Goal: Information Seeking & Learning: Understand process/instructions

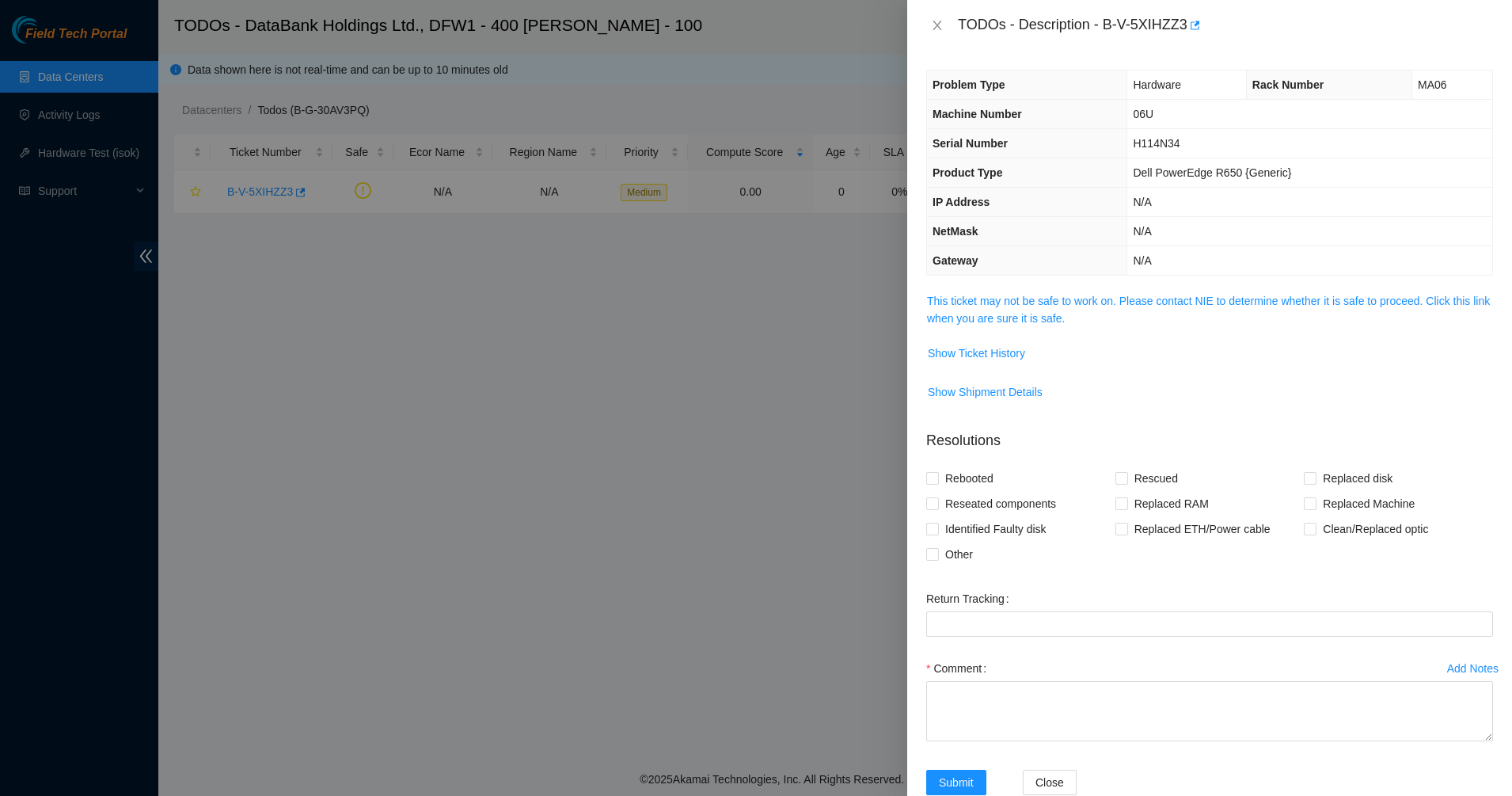
click at [929, 14] on div "TODOs - Description - B-V-5XIHZZ3" at bounding box center [1209, 25] width 567 height 25
click at [933, 26] on icon "close" at bounding box center [937, 25] width 13 height 13
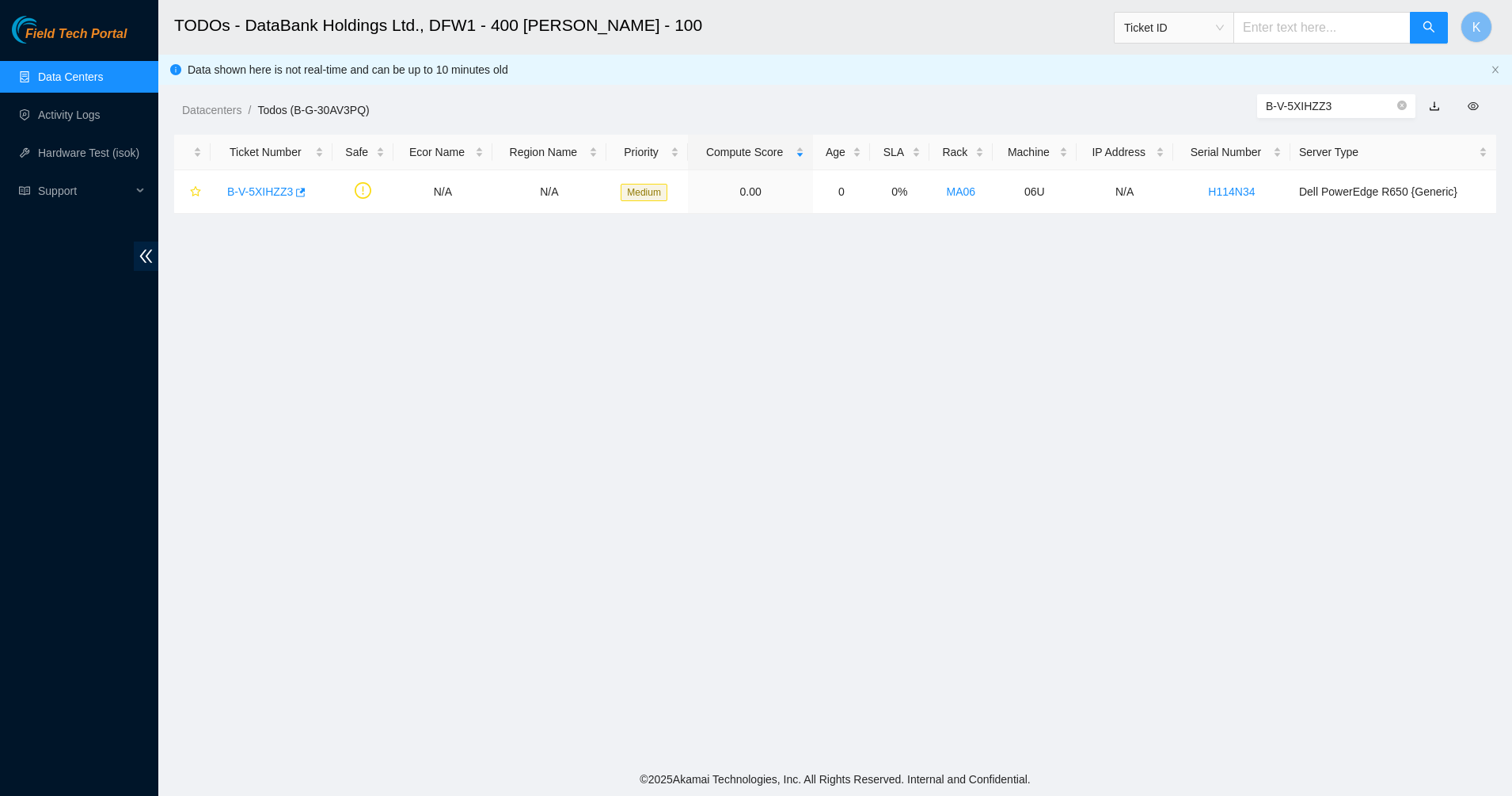
click at [38, 70] on link "Data Centers" at bounding box center [70, 76] width 65 height 13
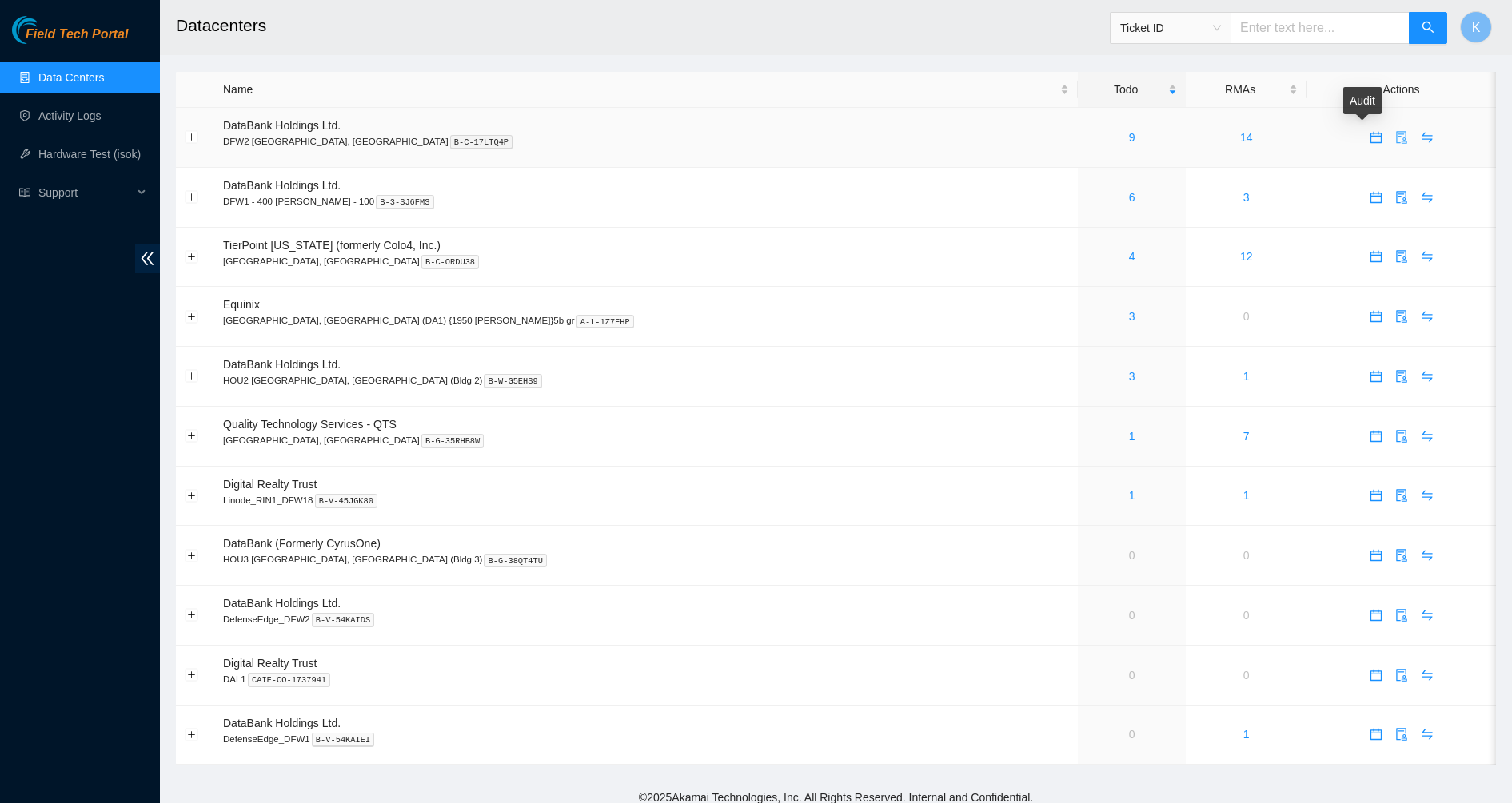
click at [1390, 136] on span "audit" at bounding box center [1401, 138] width 24 height 13
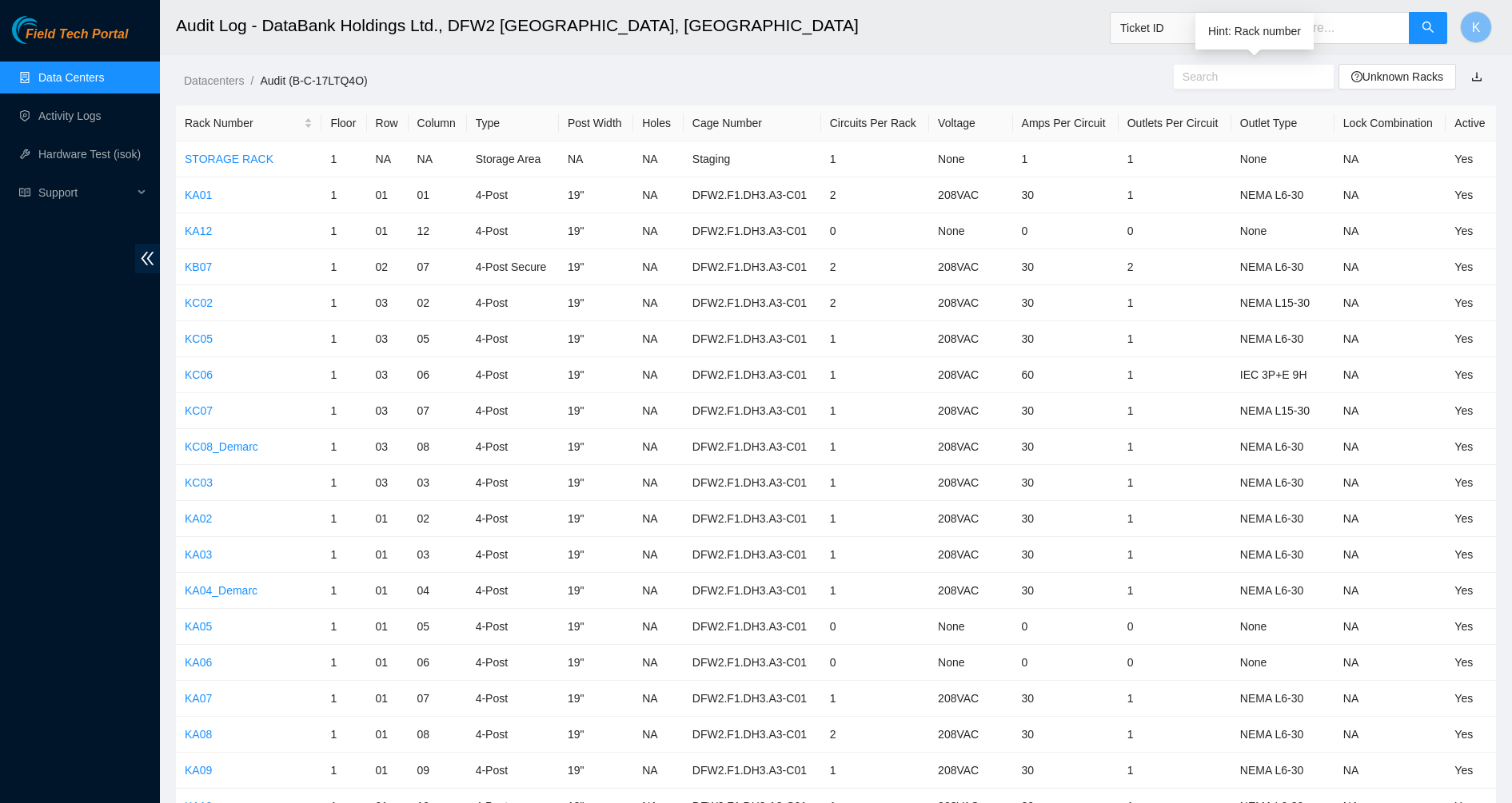
click at [1202, 82] on input "text" at bounding box center [1246, 76] width 130 height 17
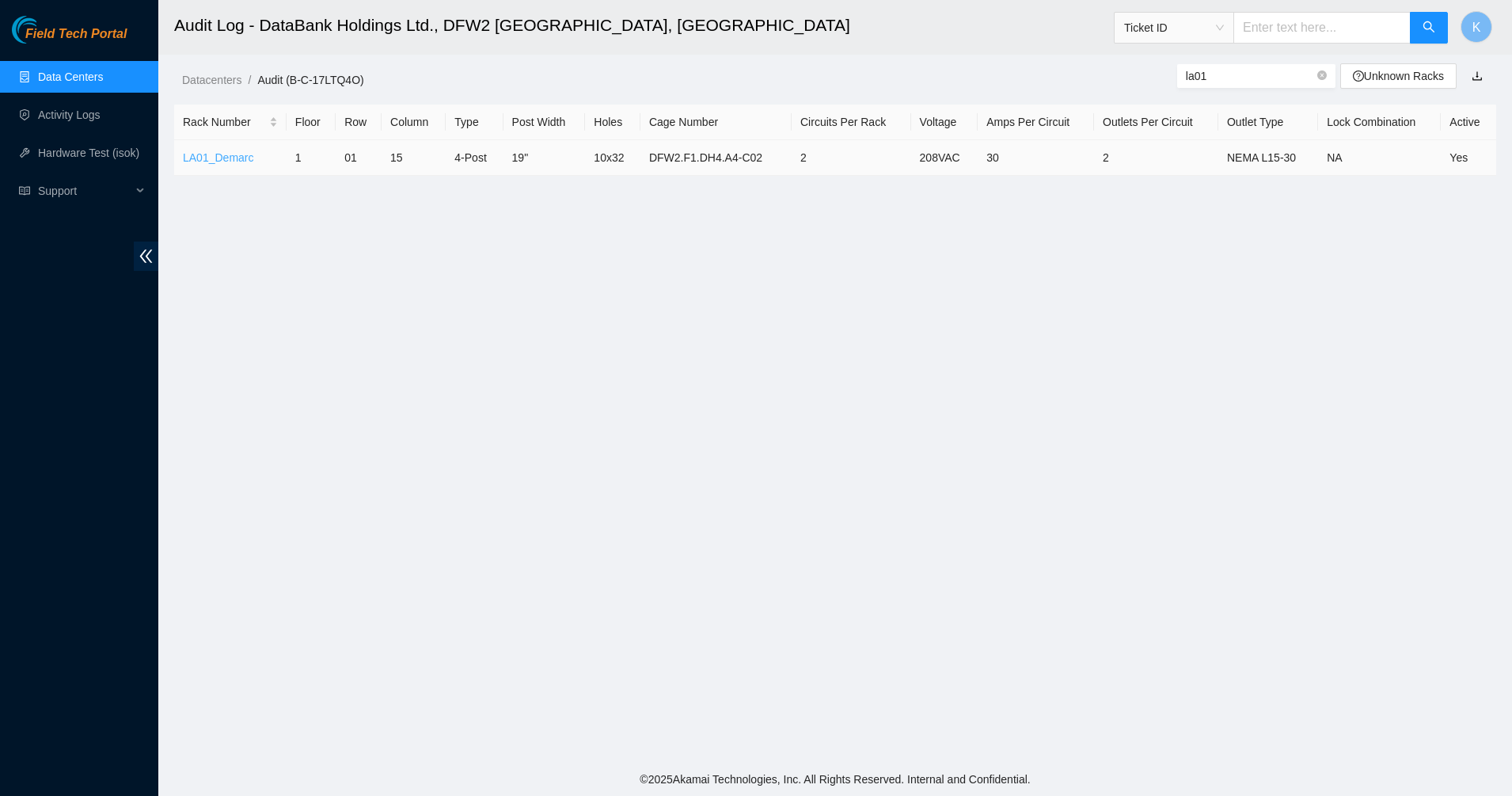
type input "la01"
click at [233, 151] on link "LA01_Demarc" at bounding box center [218, 157] width 71 height 13
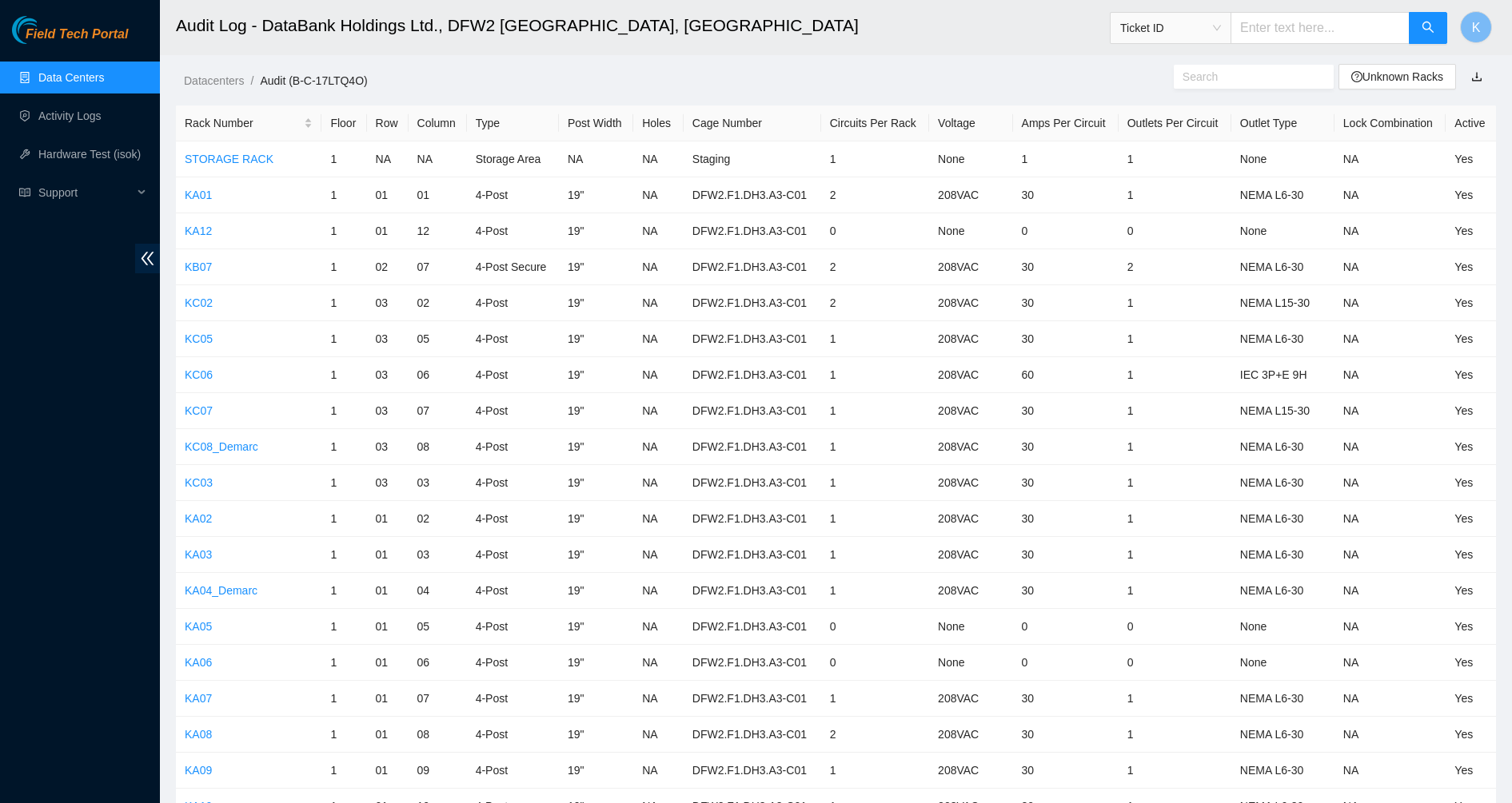
click at [1269, 76] on input "text" at bounding box center [1246, 76] width 130 height 17
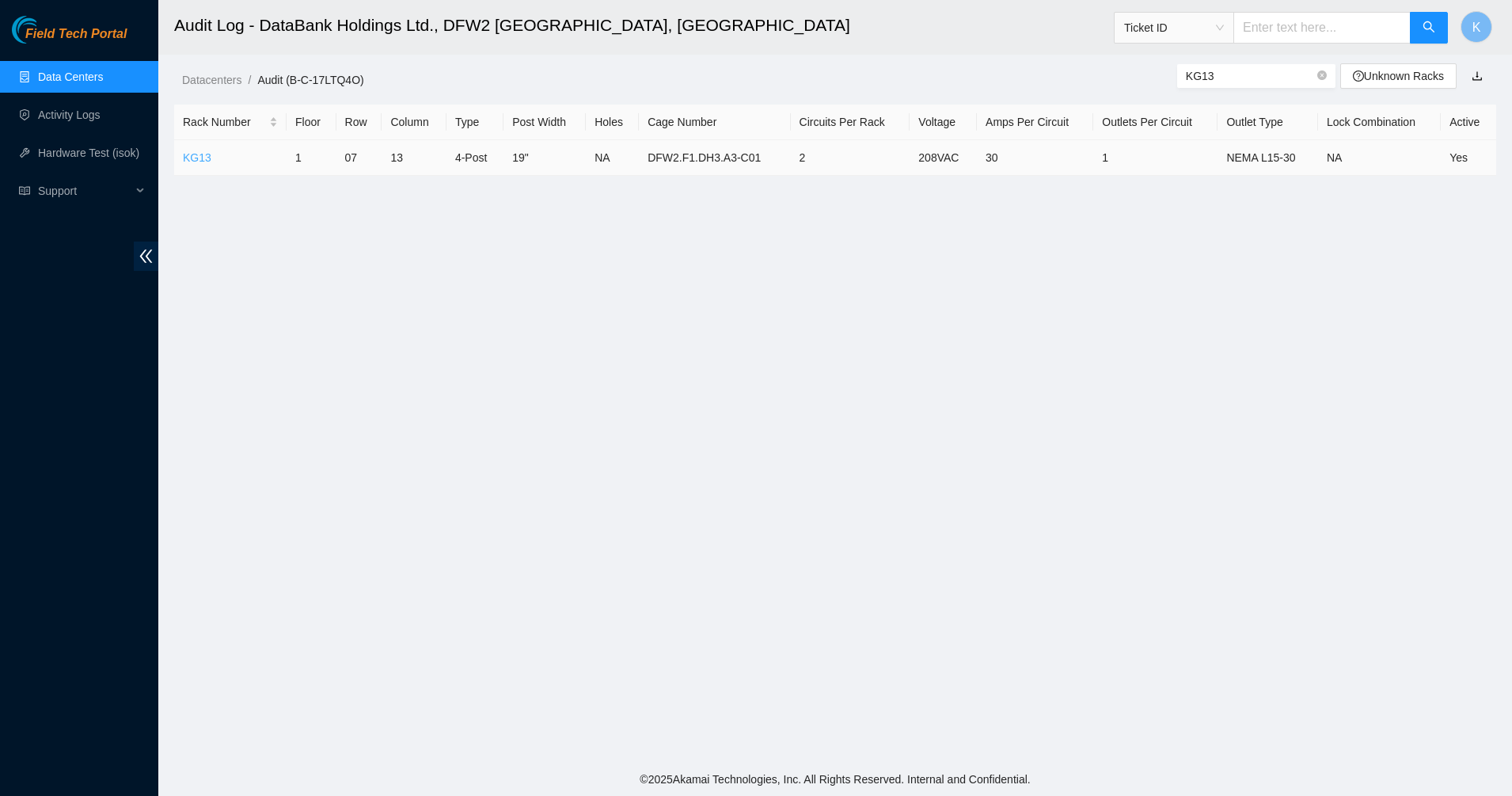
type input "KG13"
click at [198, 151] on link "KG13" at bounding box center [198, 157] width 29 height 13
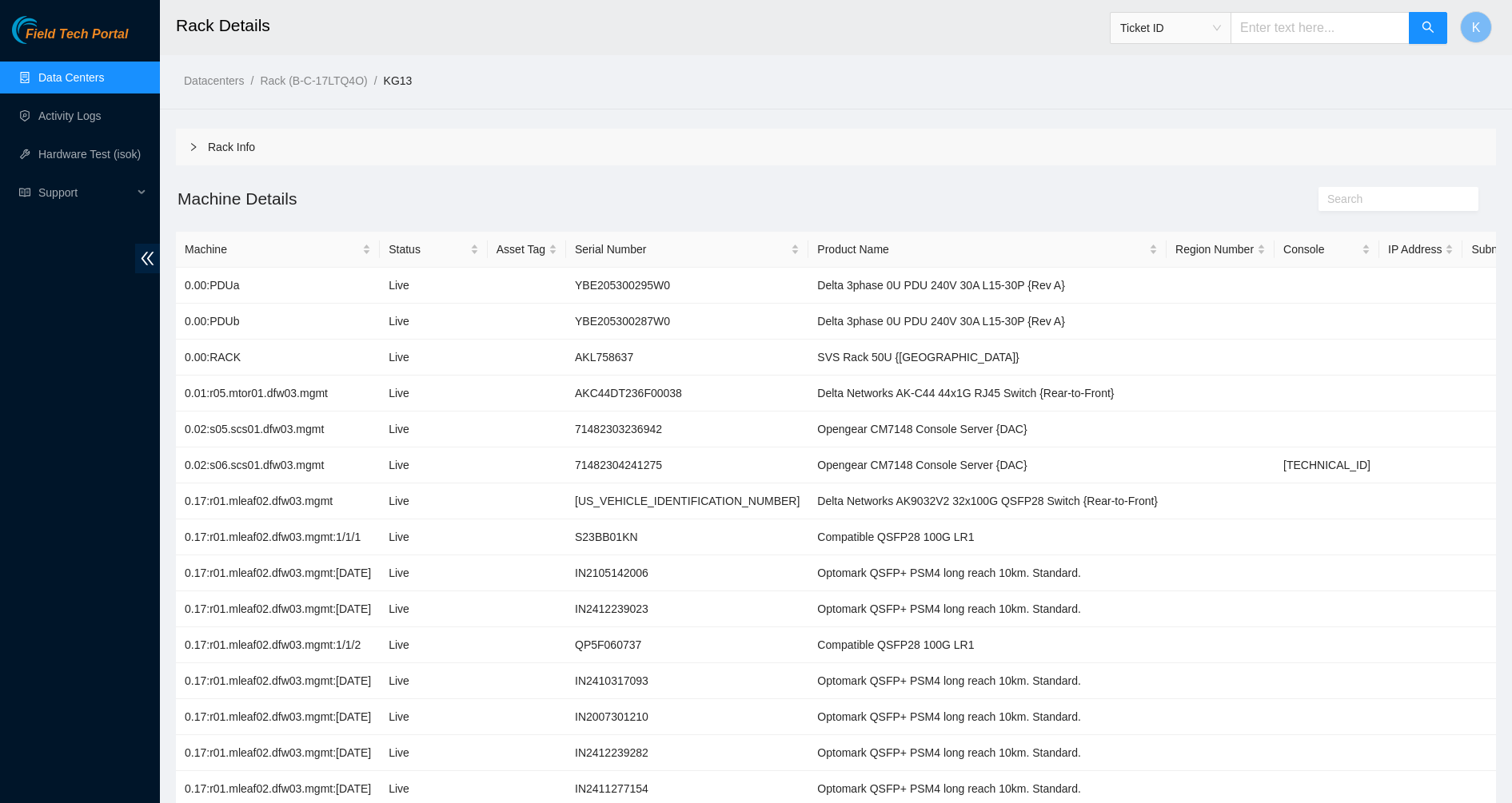
click at [788, 149] on div "Rack Info" at bounding box center [836, 147] width 1320 height 37
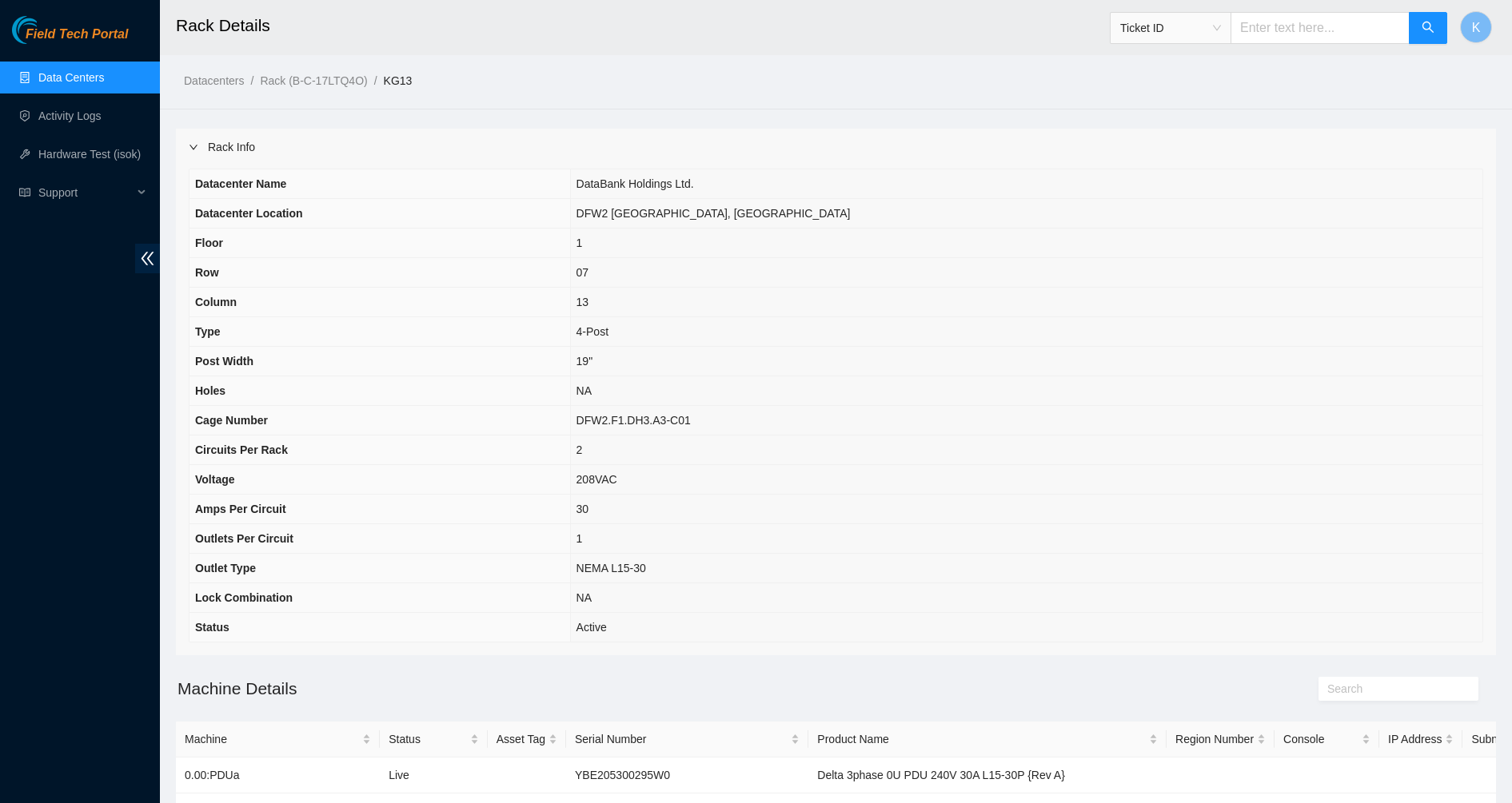
click at [199, 145] on div at bounding box center [198, 147] width 19 height 17
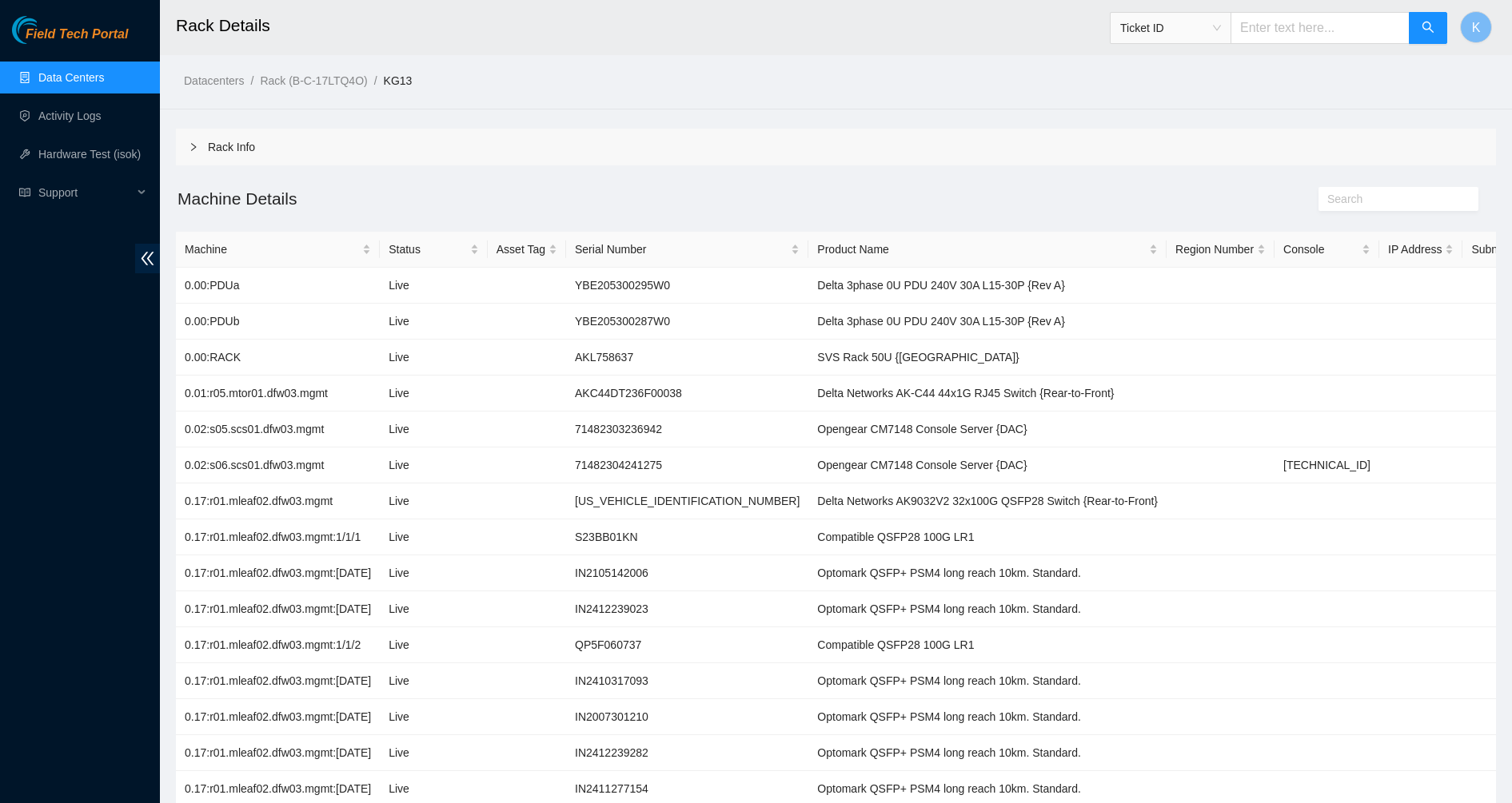
click at [74, 71] on link "Data Centers" at bounding box center [71, 77] width 65 height 13
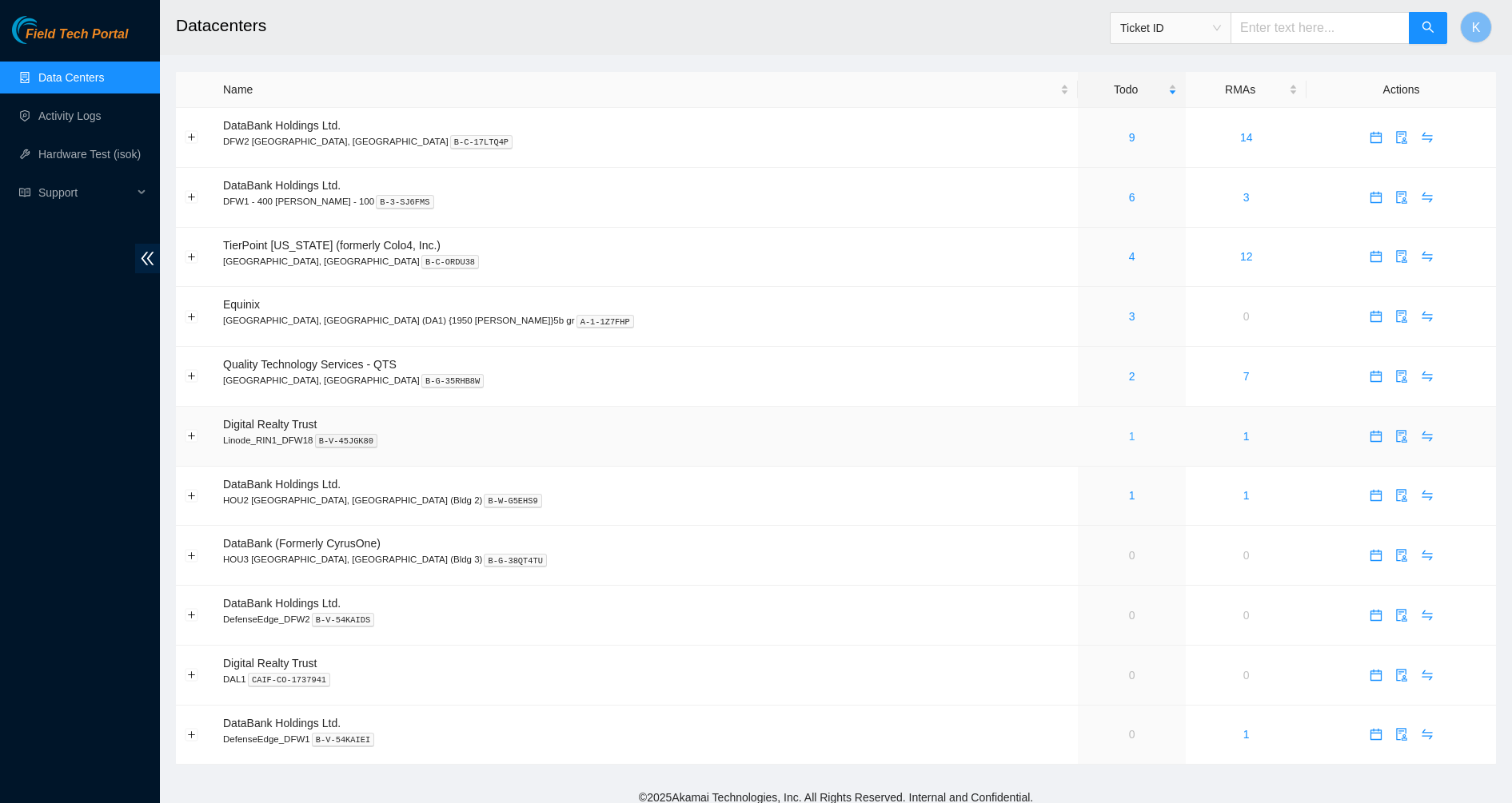
click at [1129, 435] on link "1" at bounding box center [1131, 436] width 6 height 13
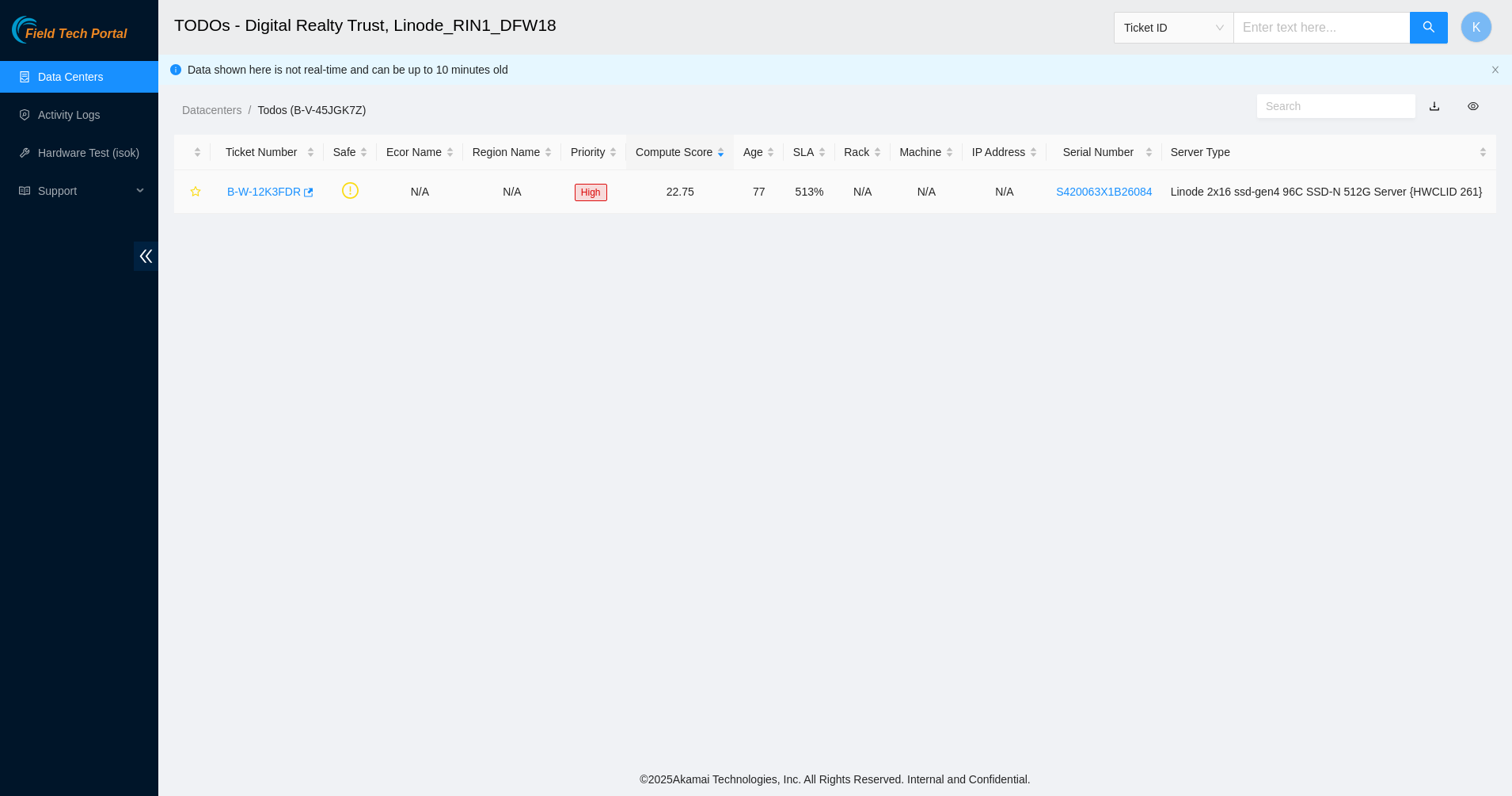
click at [258, 189] on link "B-W-12K3FDR" at bounding box center [264, 191] width 74 height 13
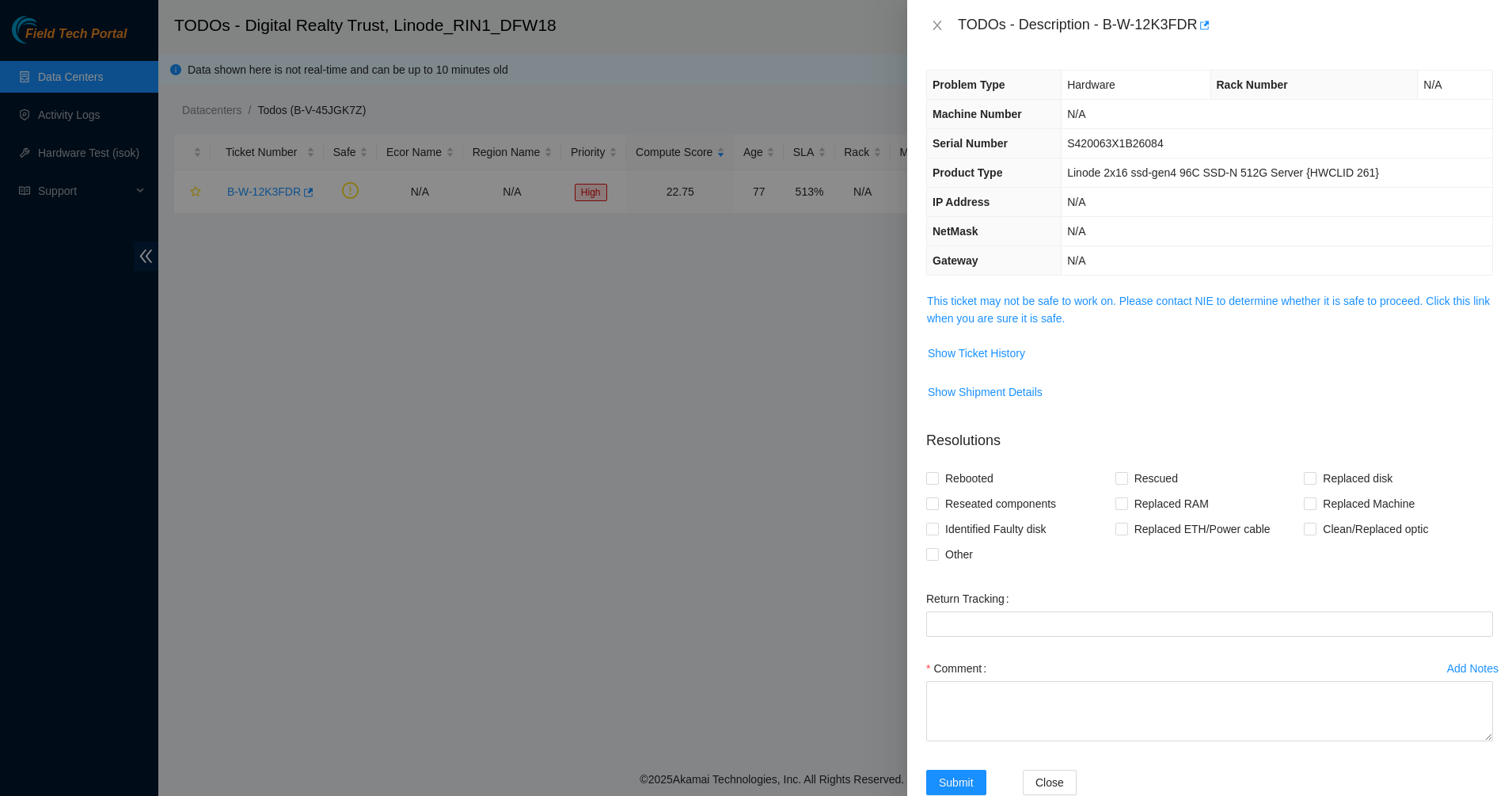
click at [1105, 137] on span "S420063X1B26084" at bounding box center [1115, 144] width 96 height 13
copy span "S420063X1B26084"
drag, startPoint x: 1106, startPoint y: 25, endPoint x: 1196, endPoint y: 30, distance: 90.1
click at [1196, 30] on div "TODOs - Description - B-W-12K3FDR" at bounding box center [1226, 25] width 535 height 25
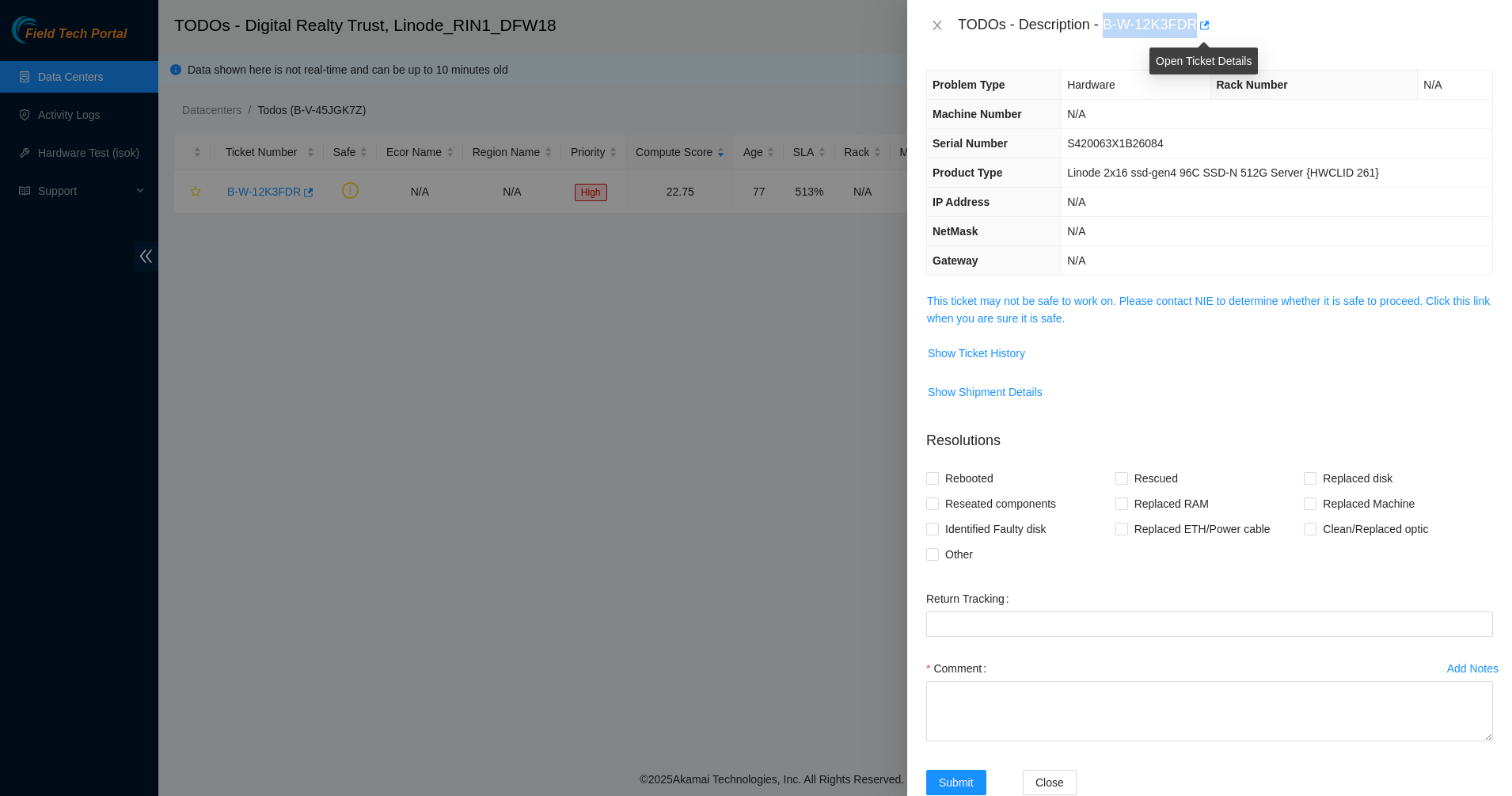
copy div "B-W-12K3FDR"
click at [1040, 311] on link "This ticket may not be safe to work on. Please contact NIE to determine whether…" at bounding box center [1209, 310] width 563 height 31
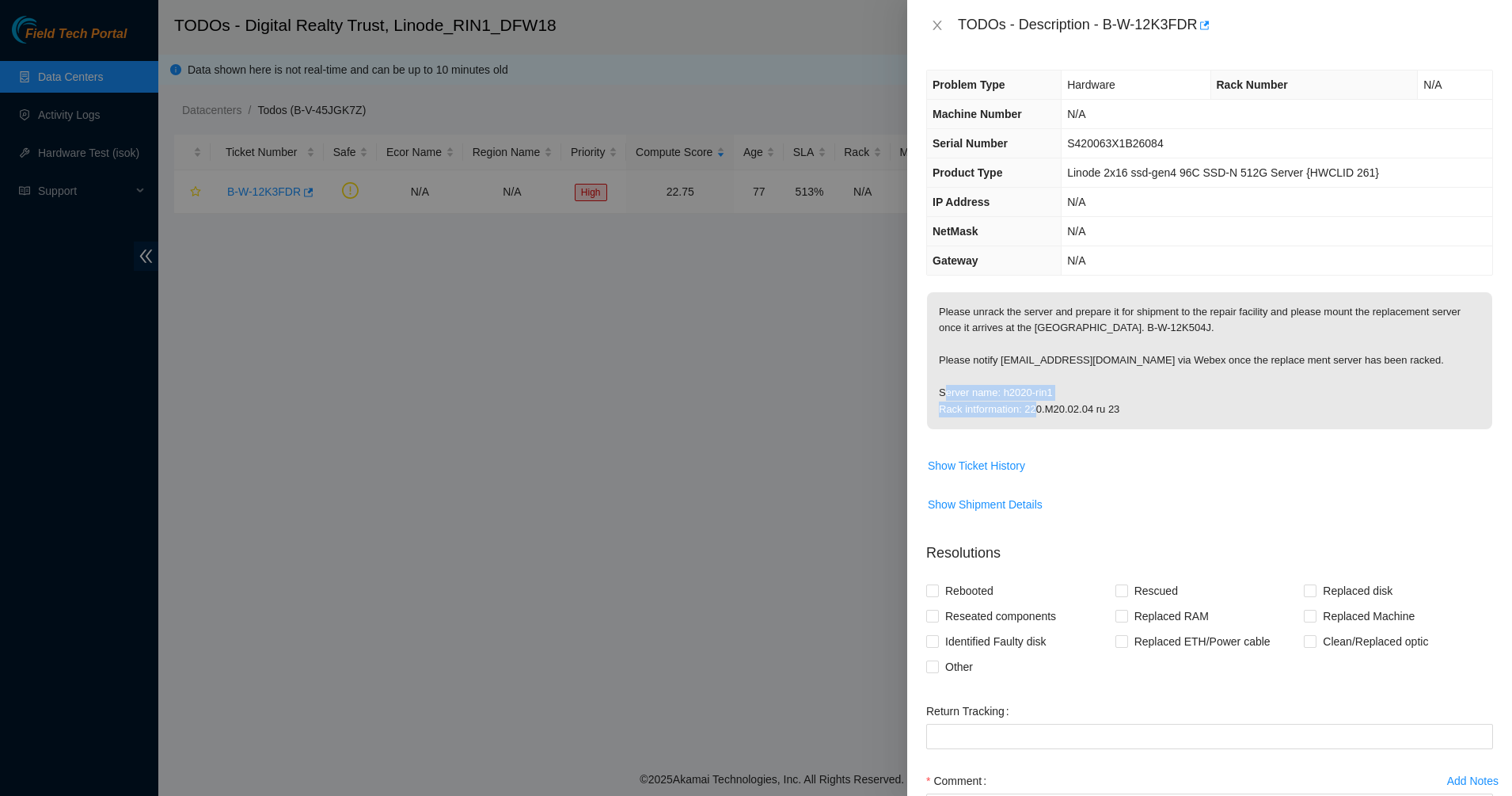
drag, startPoint x: 1009, startPoint y: 390, endPoint x: 1108, endPoint y: 414, distance: 101.9
click at [1108, 414] on p "Please unrack the server and prepare it for shipment to the repair facility and…" at bounding box center [1210, 360] width 566 height 137
click at [993, 466] on span "Show Ticket History" at bounding box center [977, 465] width 97 height 17
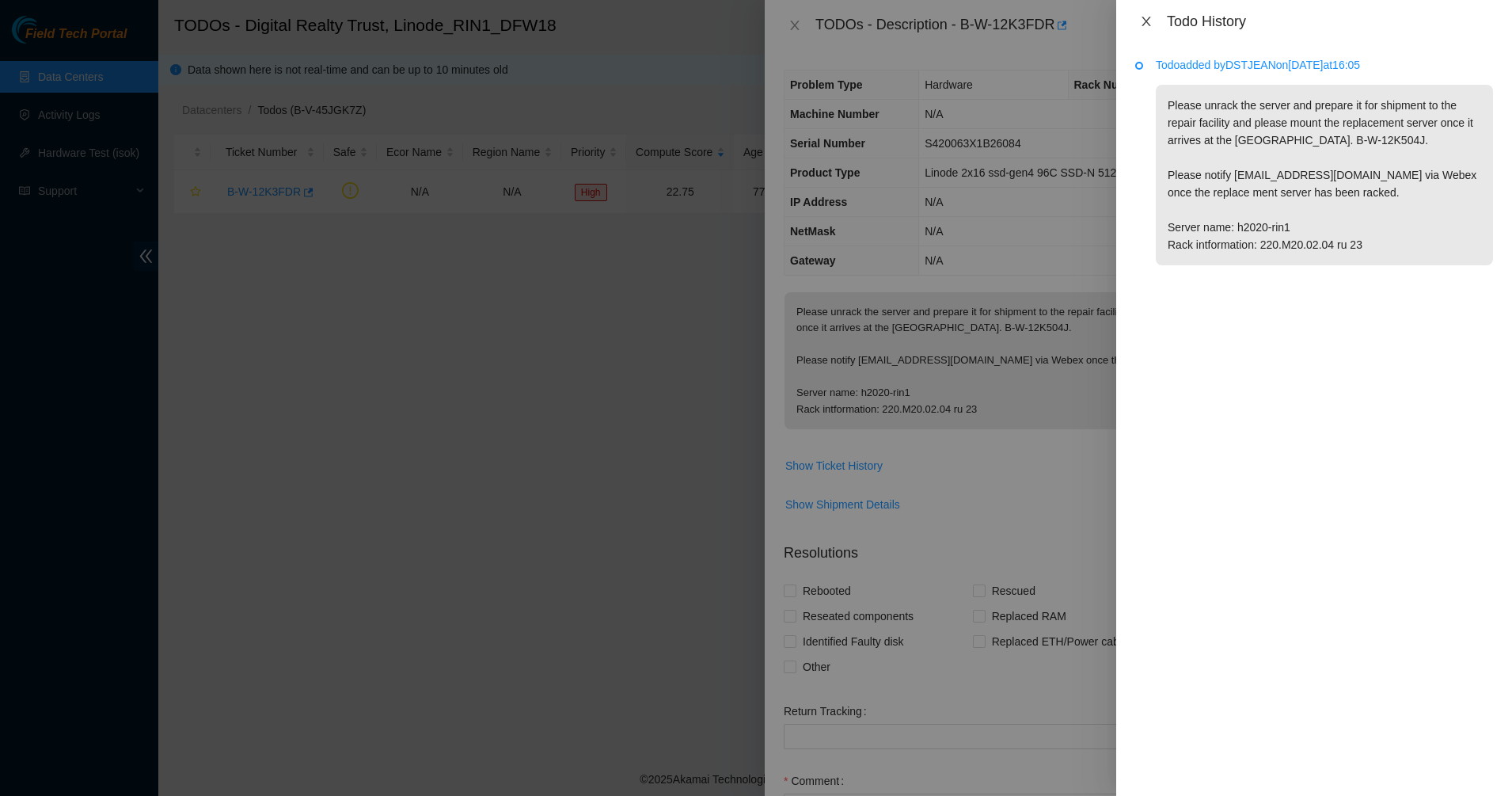
click at [1143, 15] on icon "close" at bounding box center [1147, 22] width 13 height 13
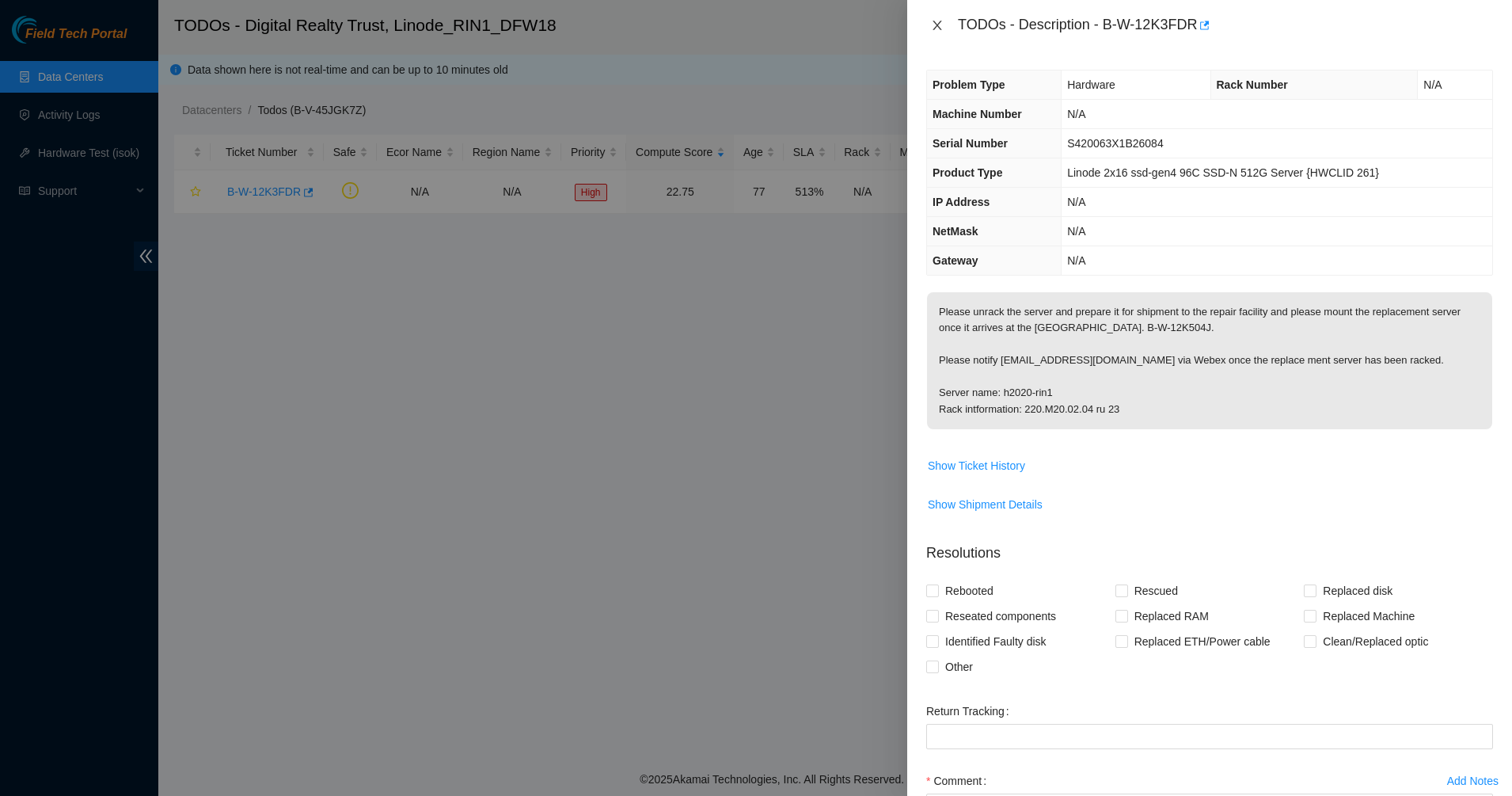
click at [937, 22] on icon "close" at bounding box center [937, 25] width 13 height 13
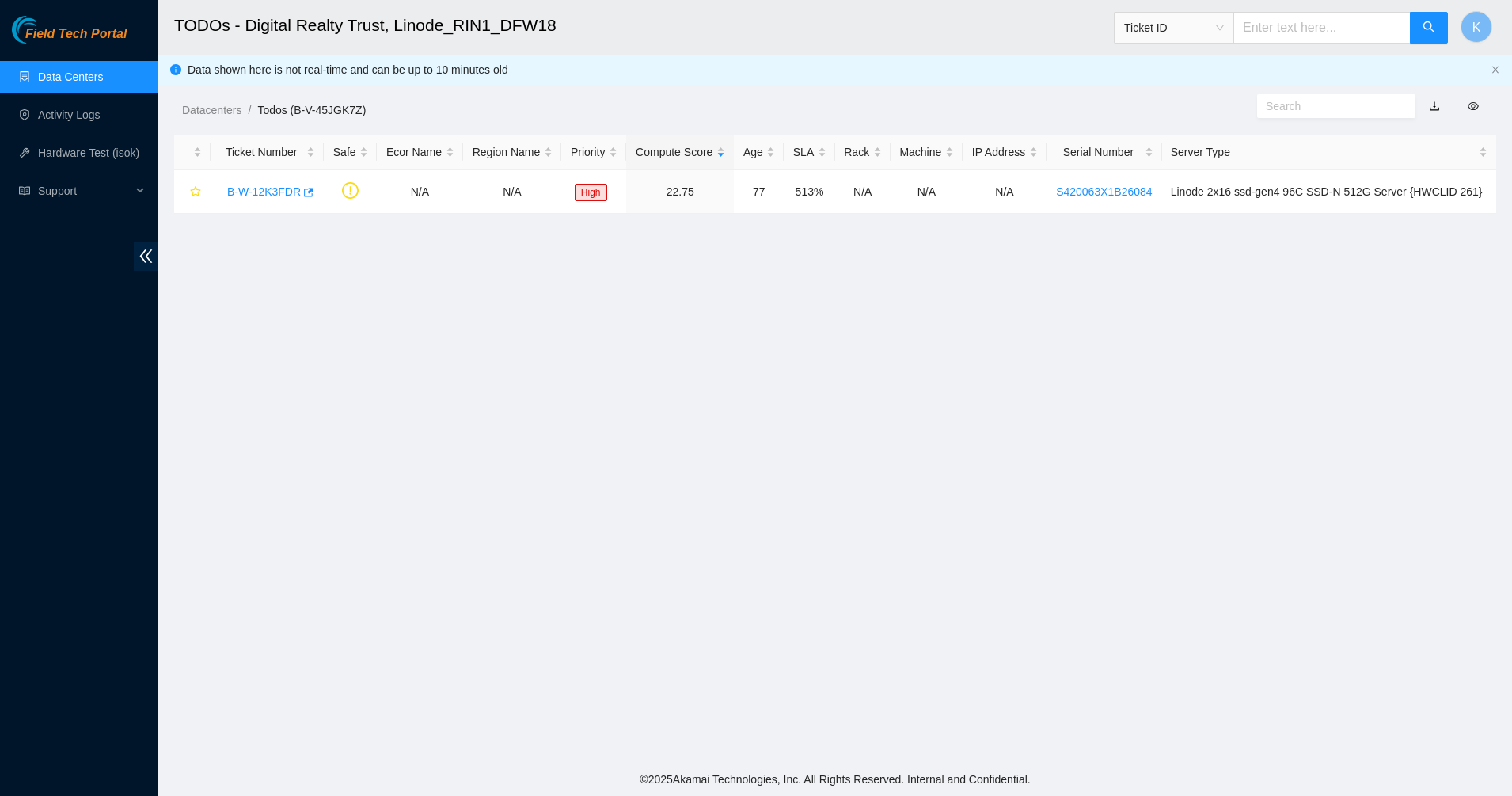
click at [70, 84] on link "Data Centers" at bounding box center [70, 76] width 65 height 13
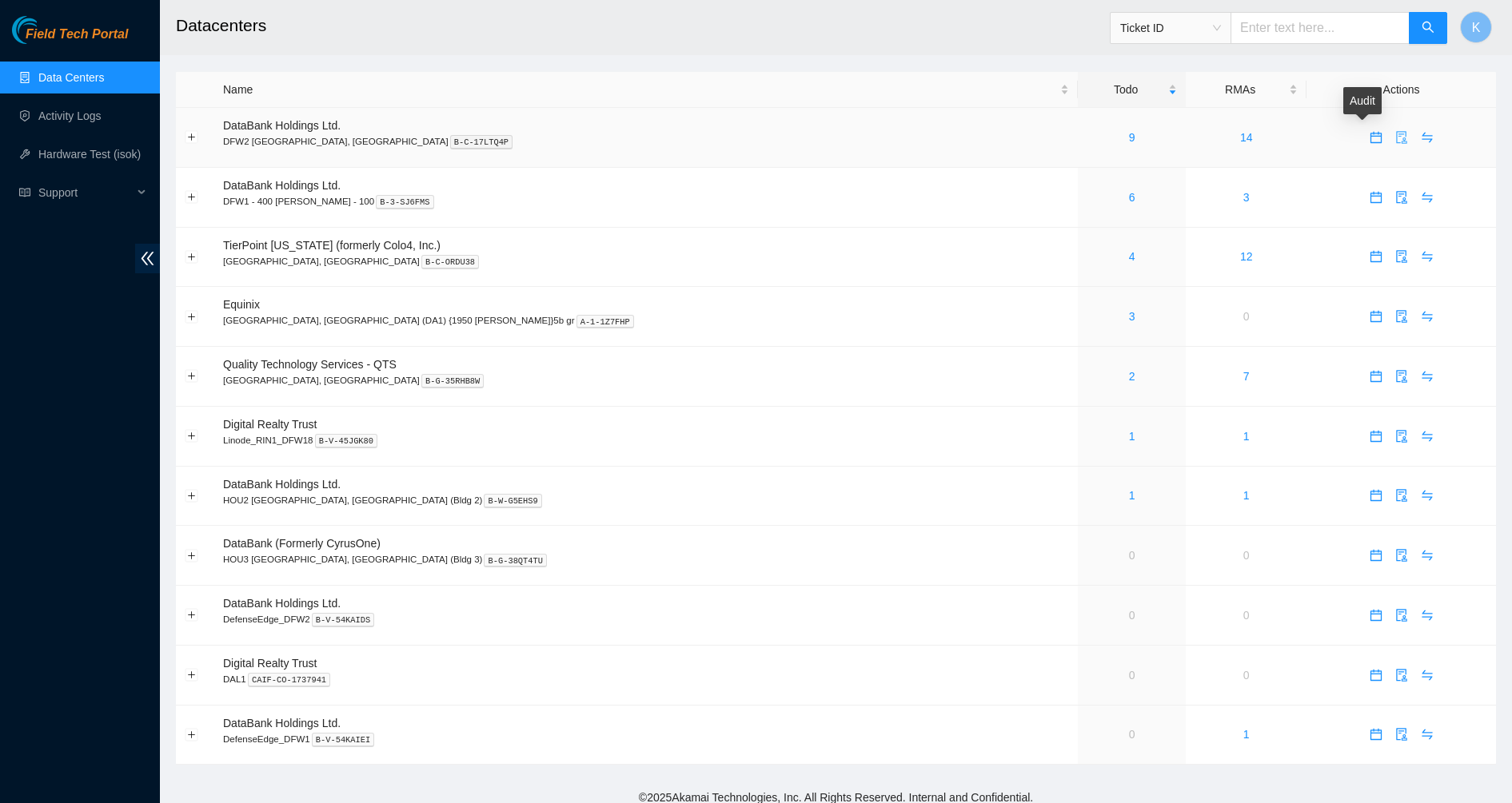
click at [1395, 137] on icon "audit" at bounding box center [1401, 138] width 13 height 13
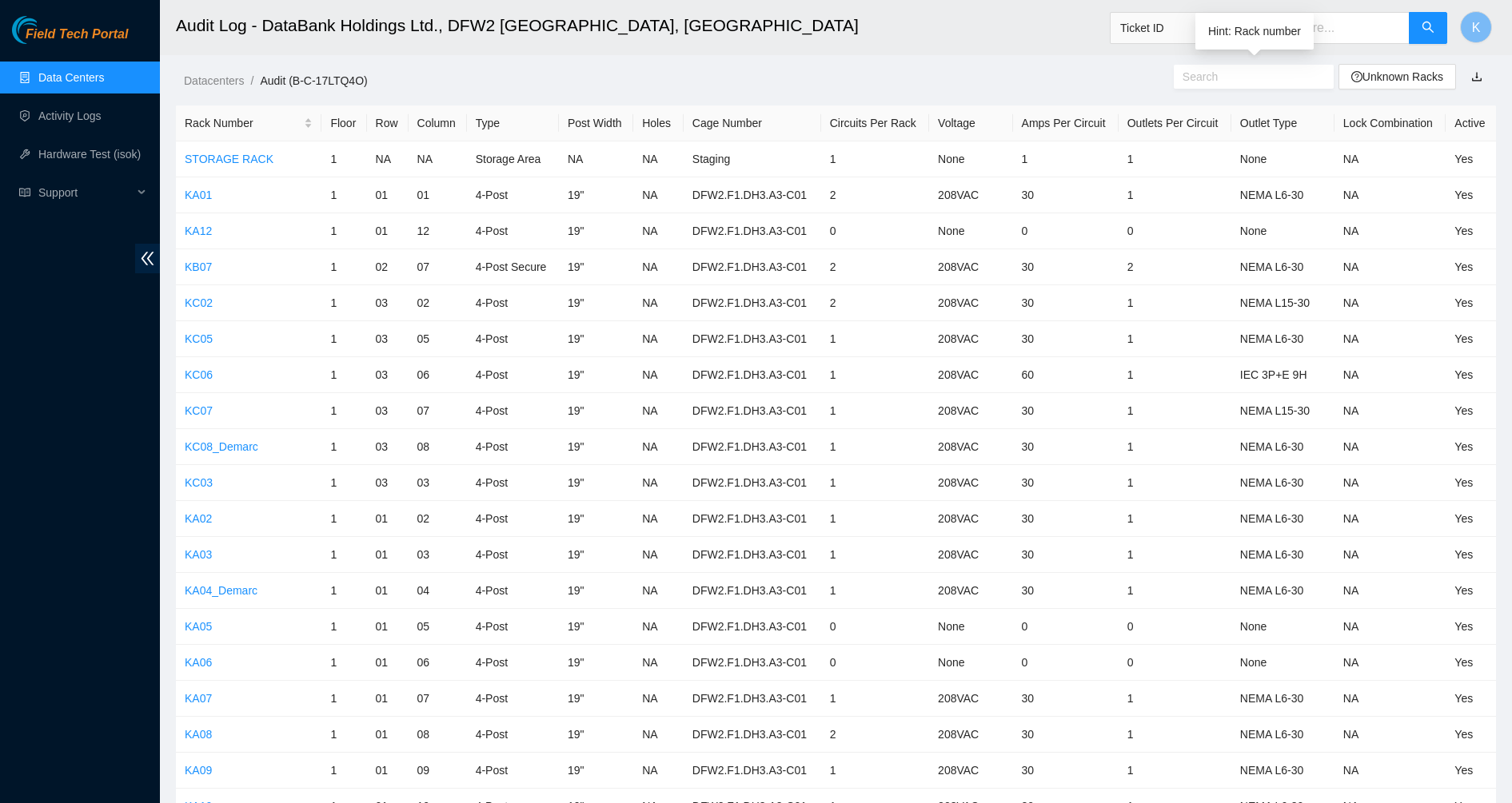
click at [1210, 76] on input "text" at bounding box center [1246, 76] width 130 height 17
type input "k"
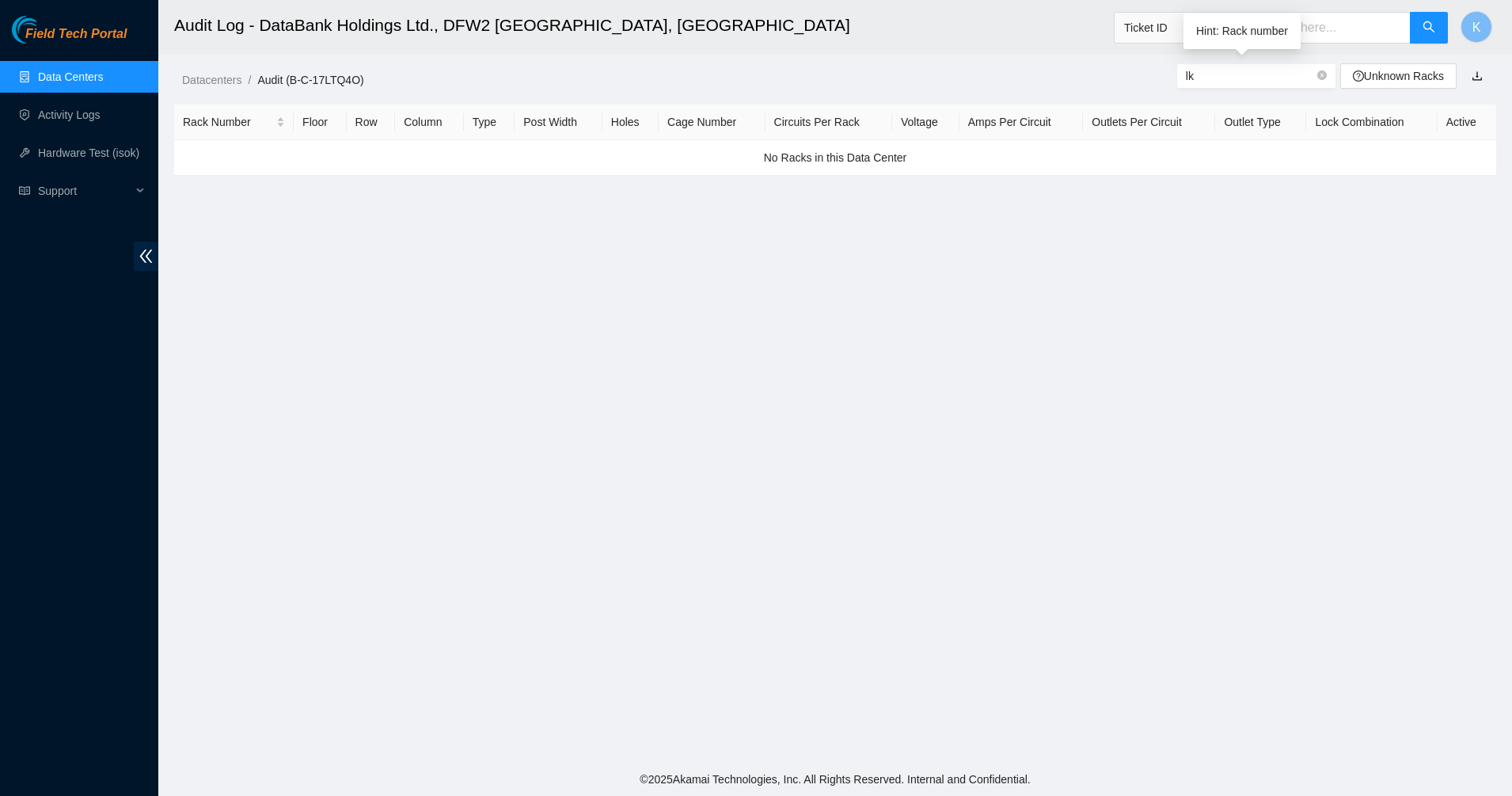
type input "l"
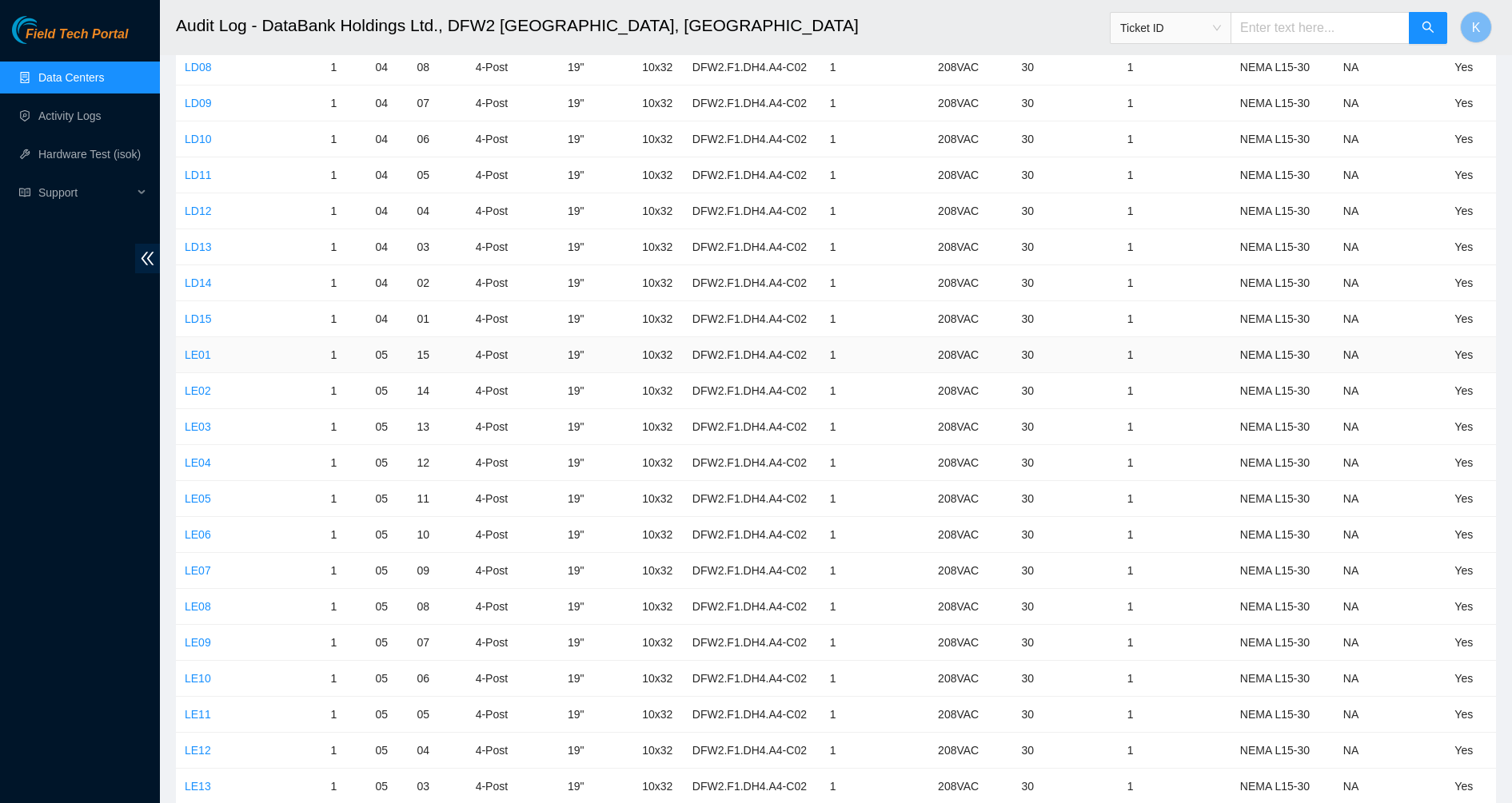
scroll to position [9338, 0]
click at [195, 715] on link "LE15" at bounding box center [198, 712] width 26 height 13
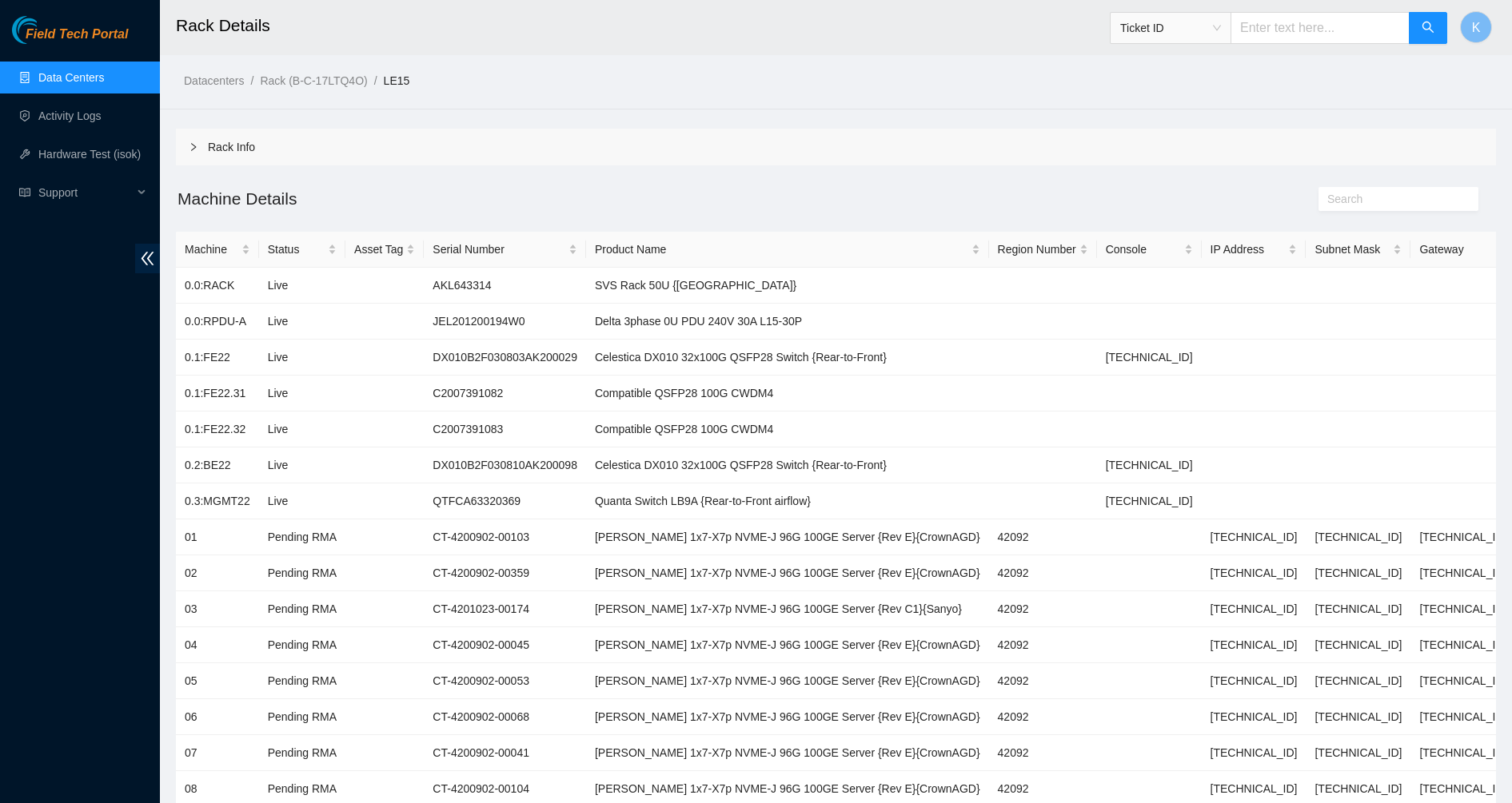
click at [51, 75] on link "Data Centers" at bounding box center [71, 77] width 65 height 13
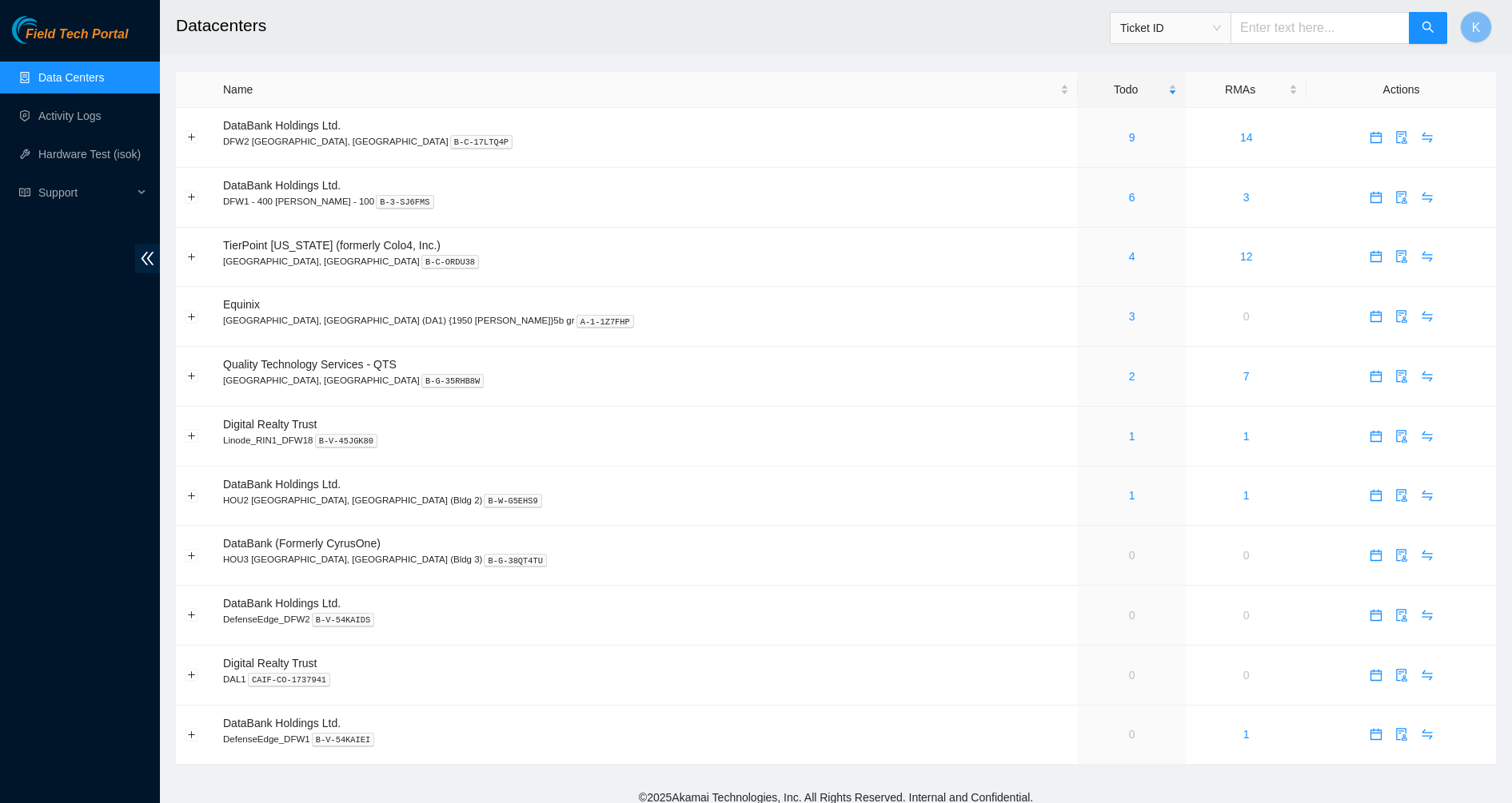
click at [1206, 21] on span "Ticket ID" at bounding box center [1169, 28] width 101 height 24
click at [1168, 189] on div "Tracking Number" at bounding box center [1185, 187] width 101 height 17
click at [1282, 44] on div "Tracking Number" at bounding box center [1278, 28] width 338 height 51
click at [1283, 26] on input "text" at bounding box center [1320, 27] width 179 height 32
type input "463470062300"
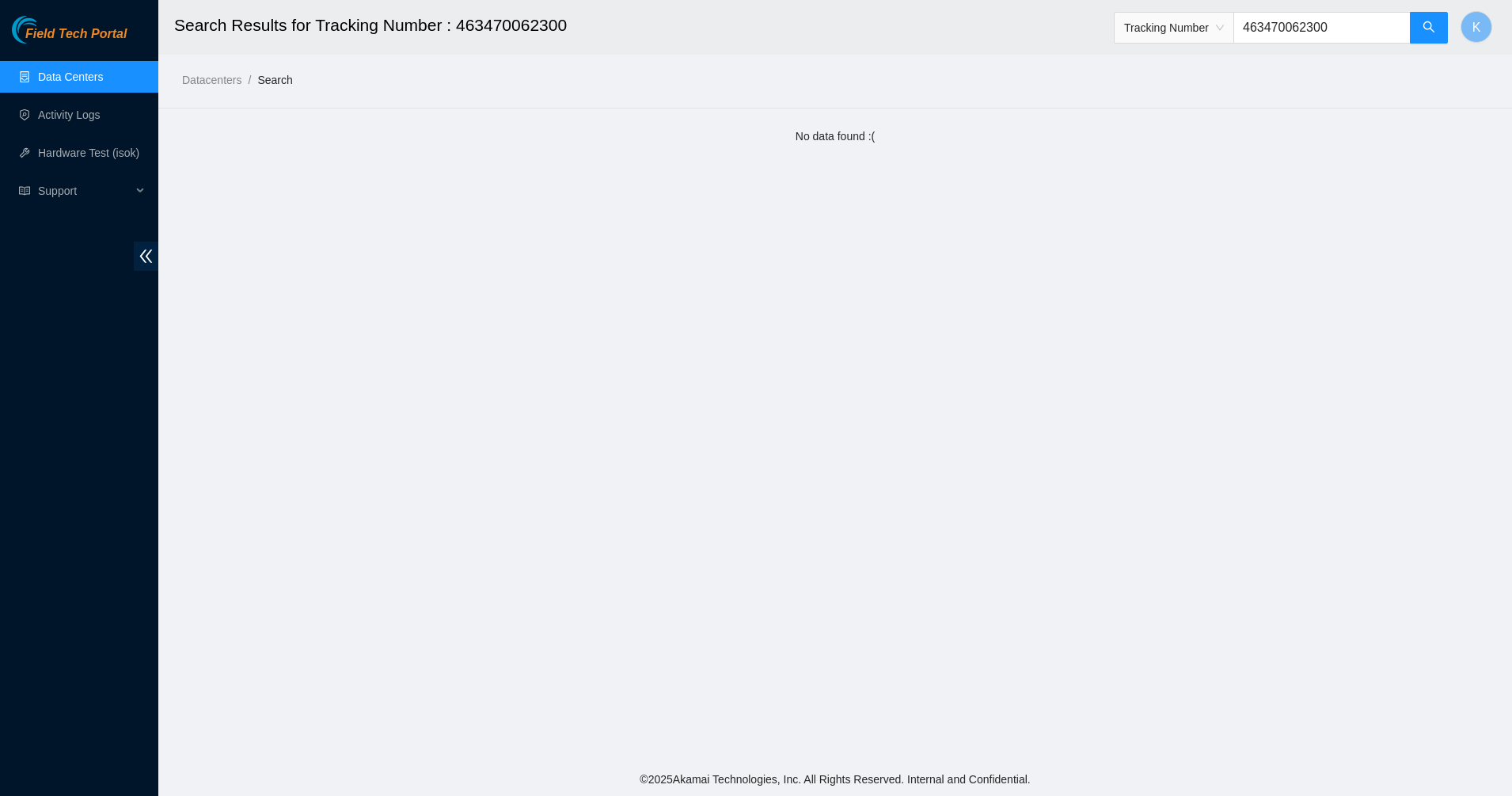
click at [1299, 19] on input "463470062300" at bounding box center [1323, 27] width 178 height 31
click at [1300, 20] on input "463470062300" at bounding box center [1323, 27] width 178 height 31
click at [38, 77] on link "Data Centers" at bounding box center [70, 76] width 65 height 13
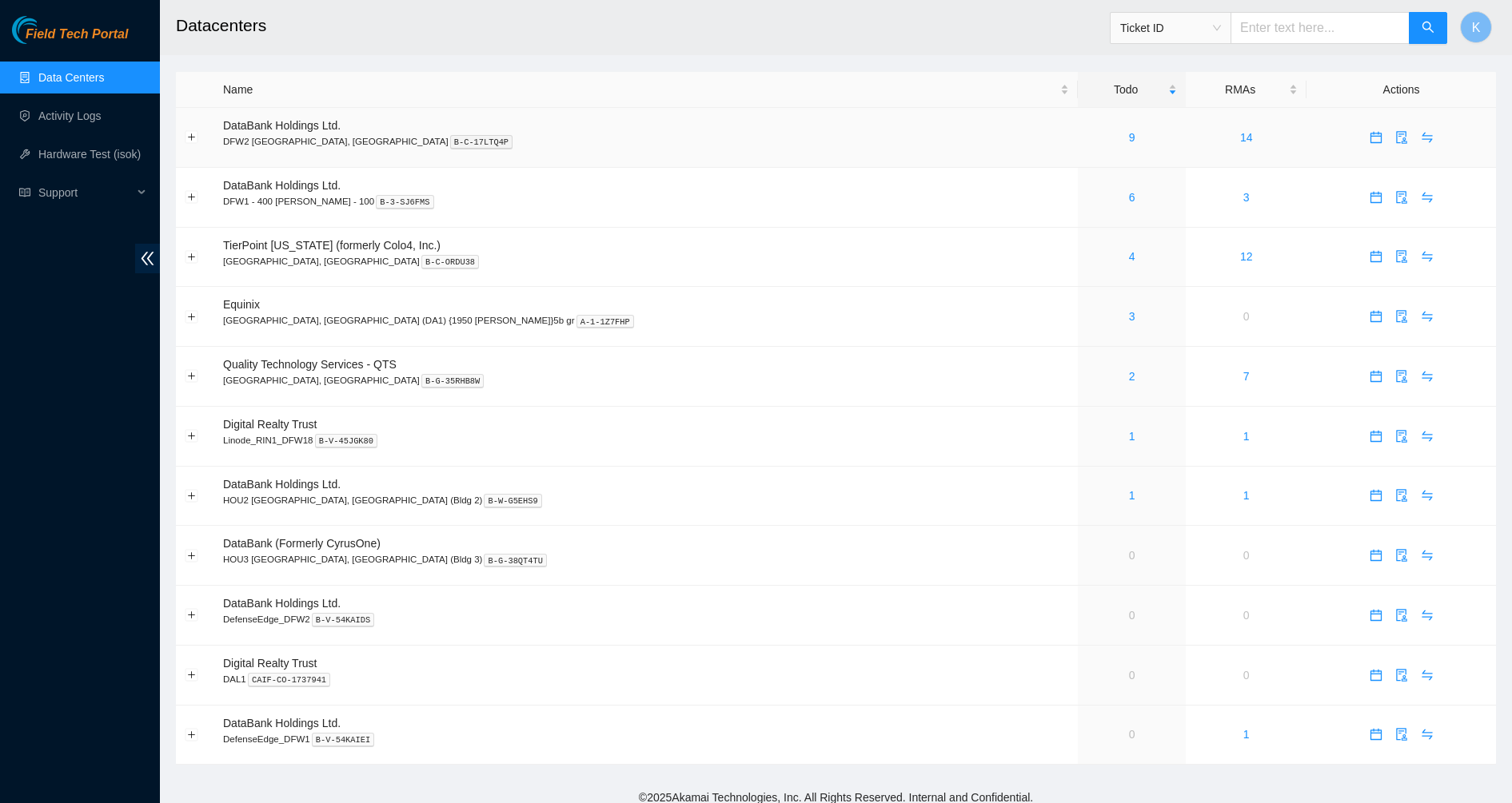
click at [1086, 139] on div "9" at bounding box center [1131, 137] width 91 height 17
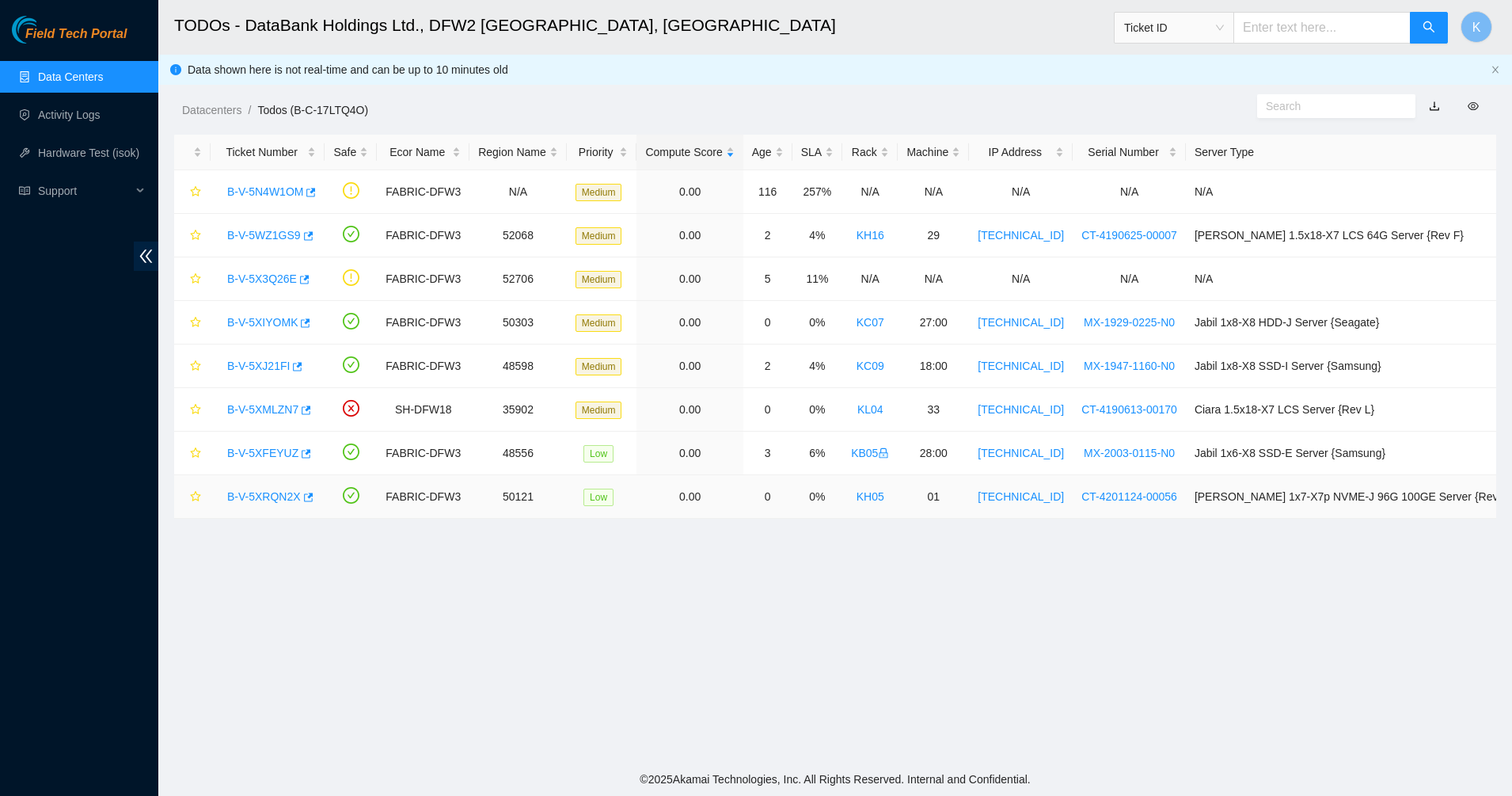
click at [267, 500] on link "B-V-5XRQN2X" at bounding box center [264, 497] width 74 height 13
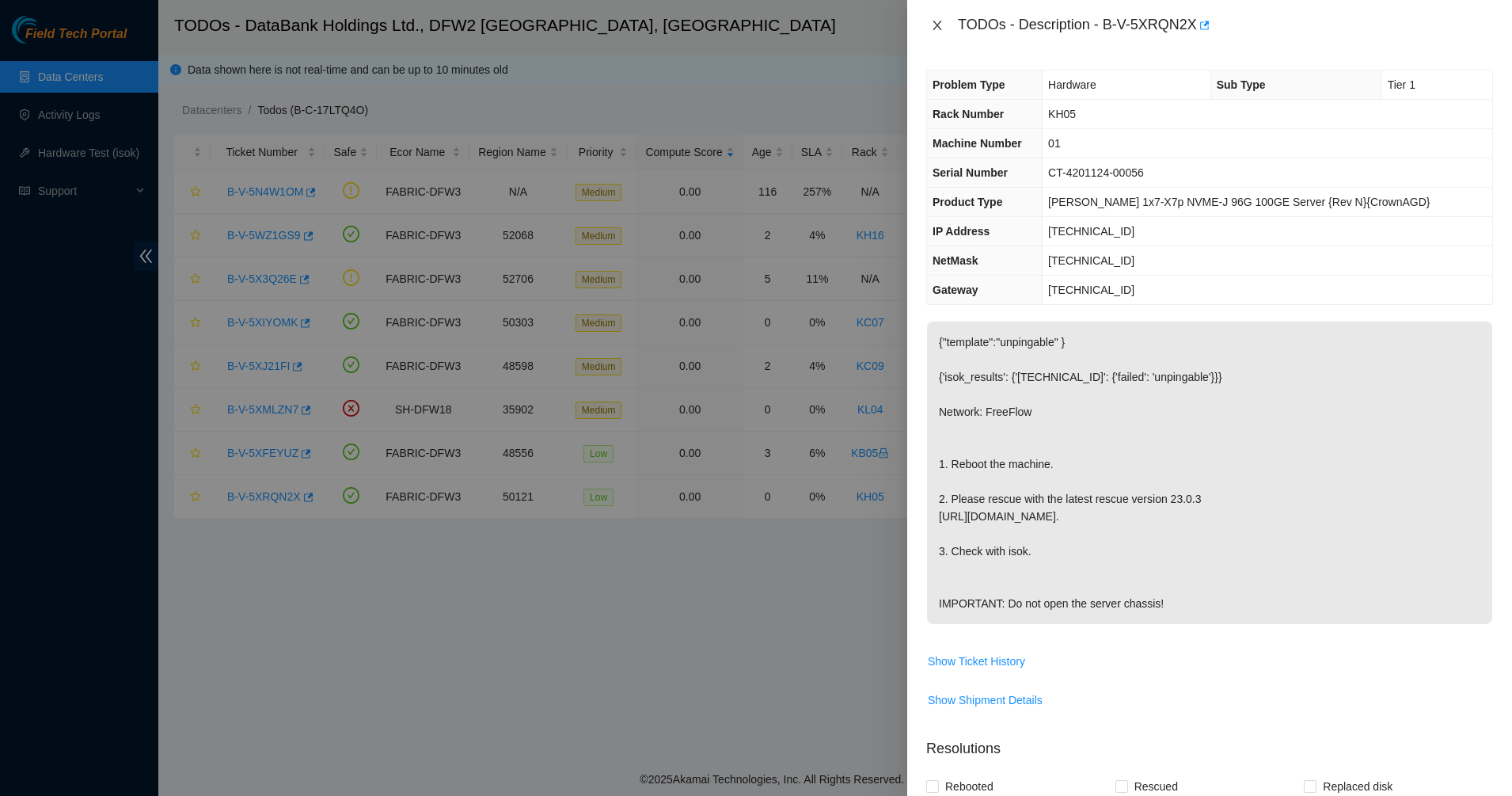
click at [933, 26] on icon "close" at bounding box center [937, 25] width 13 height 13
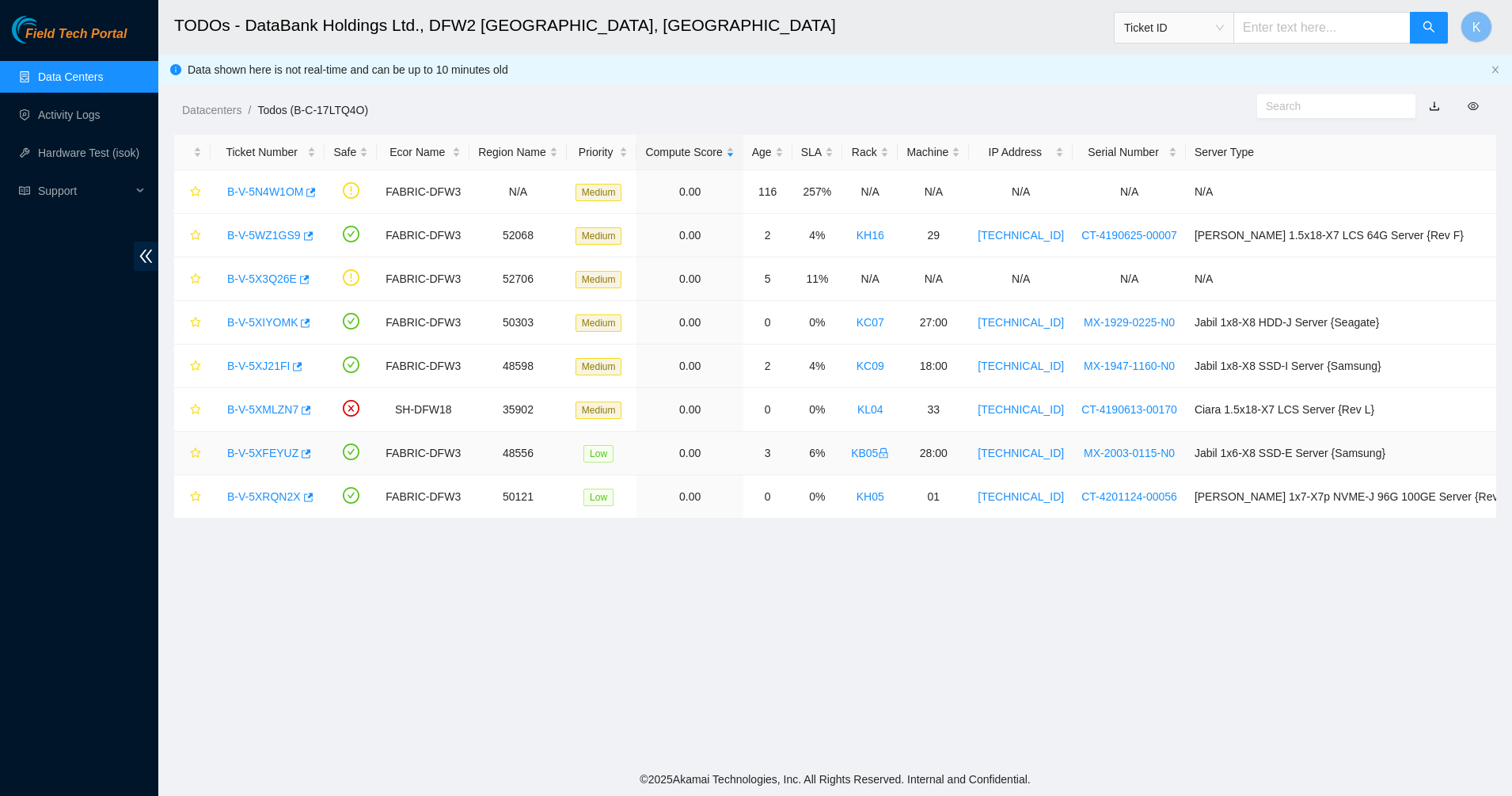
click at [246, 445] on div "B-V-5XFEYUZ" at bounding box center [268, 453] width 97 height 25
click at [250, 447] on link "B-V-5XFEYUZ" at bounding box center [262, 453] width 71 height 13
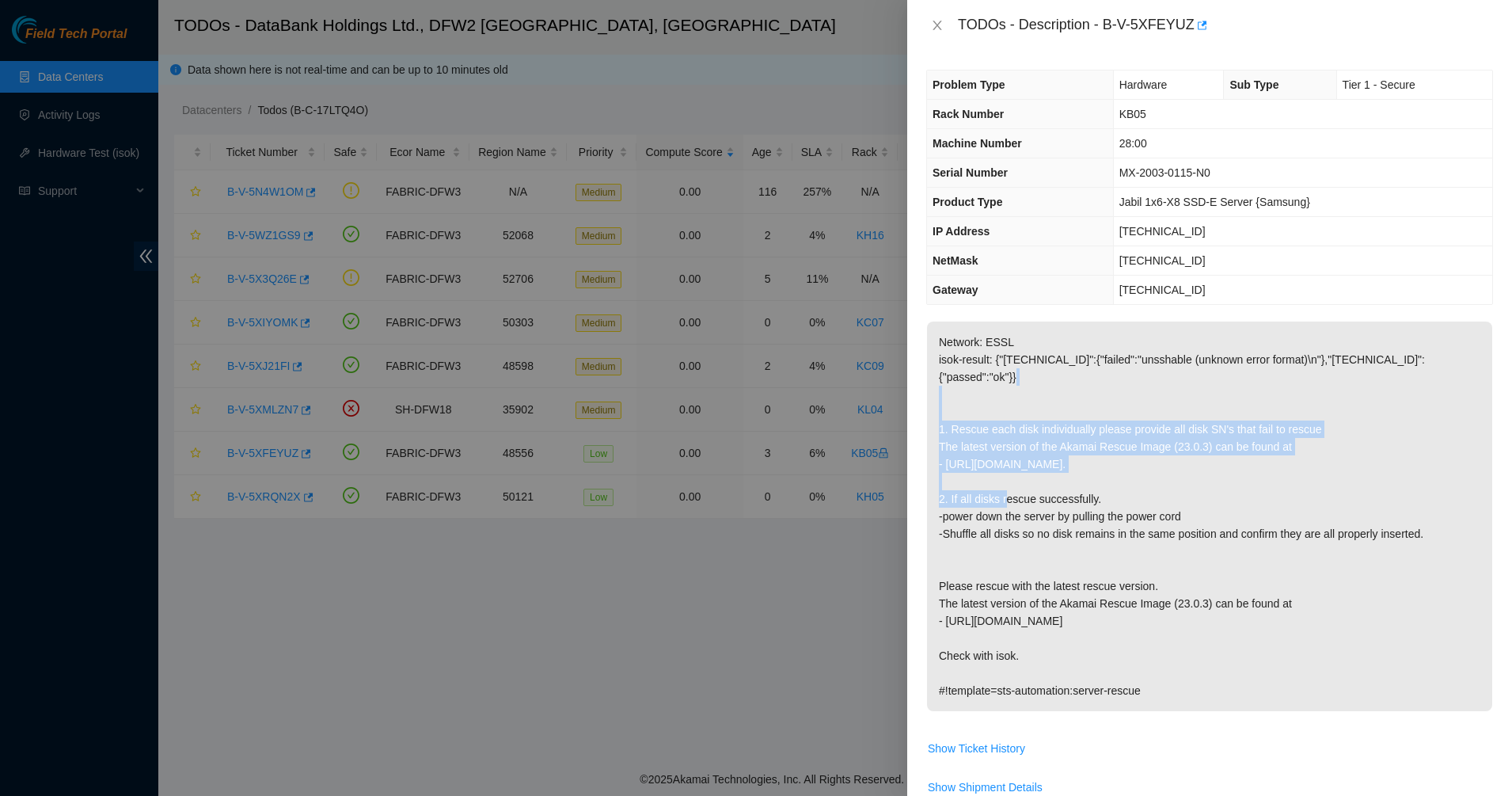
drag, startPoint x: 1078, startPoint y: 370, endPoint x: 1174, endPoint y: 450, distance: 125.0
click at [1174, 450] on p "Network: ESSL isok-result: {"[TECHNICAL_ID]":{"failed":"unsshable (unknown erro…" at bounding box center [1210, 517] width 566 height 390
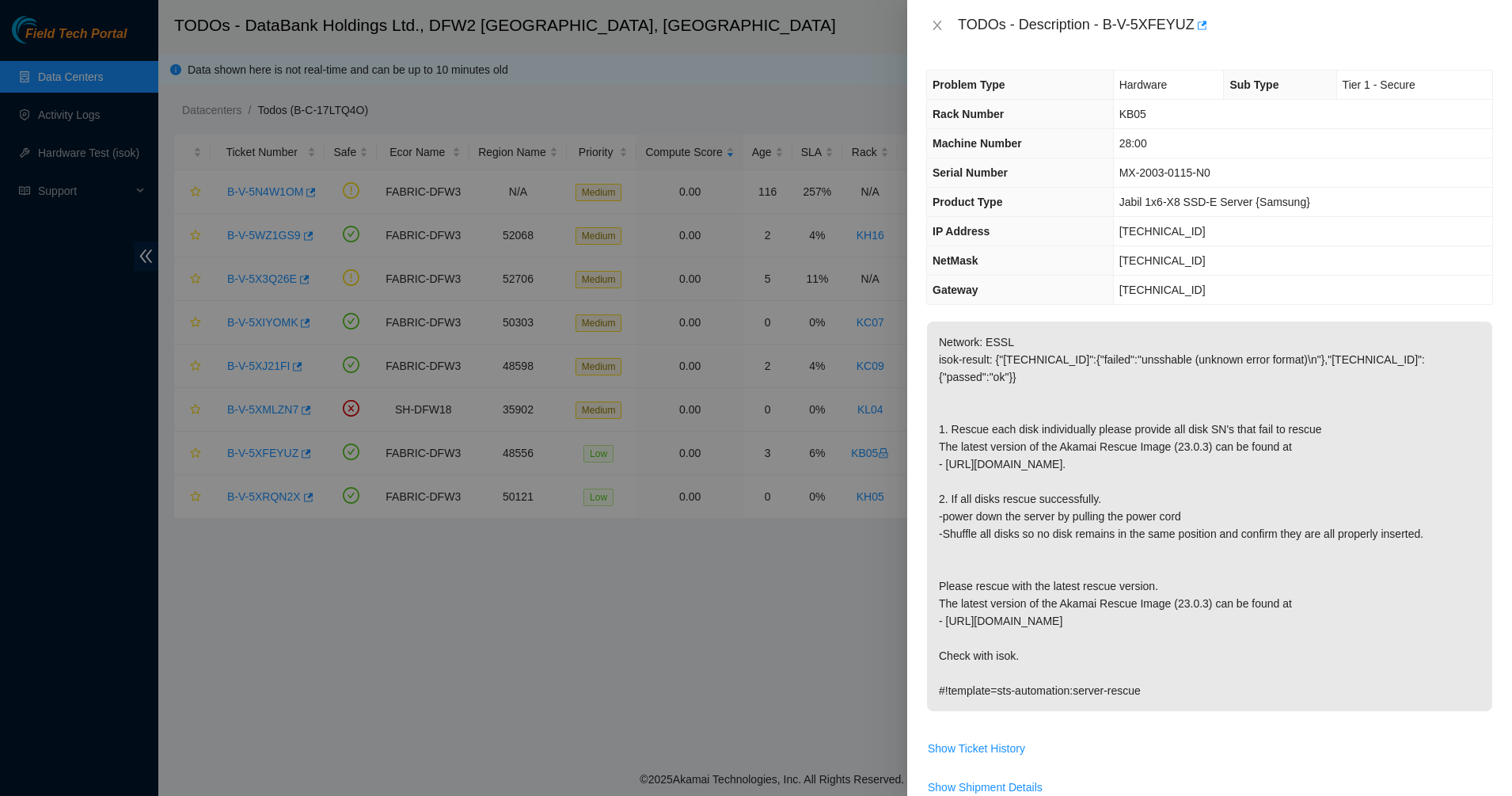
click at [1196, 466] on p "Network: ESSL isok-result: {"[TECHNICAL_ID]":{"failed":"unsshable (unknown erro…" at bounding box center [1210, 517] width 566 height 390
drag, startPoint x: 1113, startPoint y: 446, endPoint x: 1161, endPoint y: 517, distance: 85.7
click at [1161, 517] on p "Network: ESSL isok-result: {"[TECHNICAL_ID]":{"failed":"unsshable (unknown erro…" at bounding box center [1210, 517] width 566 height 390
click at [1161, 517] on p "Network: ESSL isok-result: {"[TECHNICAL_ID]":{"failed":"unsshable (unknown erro…" at bounding box center [1210, 517] width 566 height 390
click at [941, 31] on icon "close" at bounding box center [937, 25] width 13 height 13
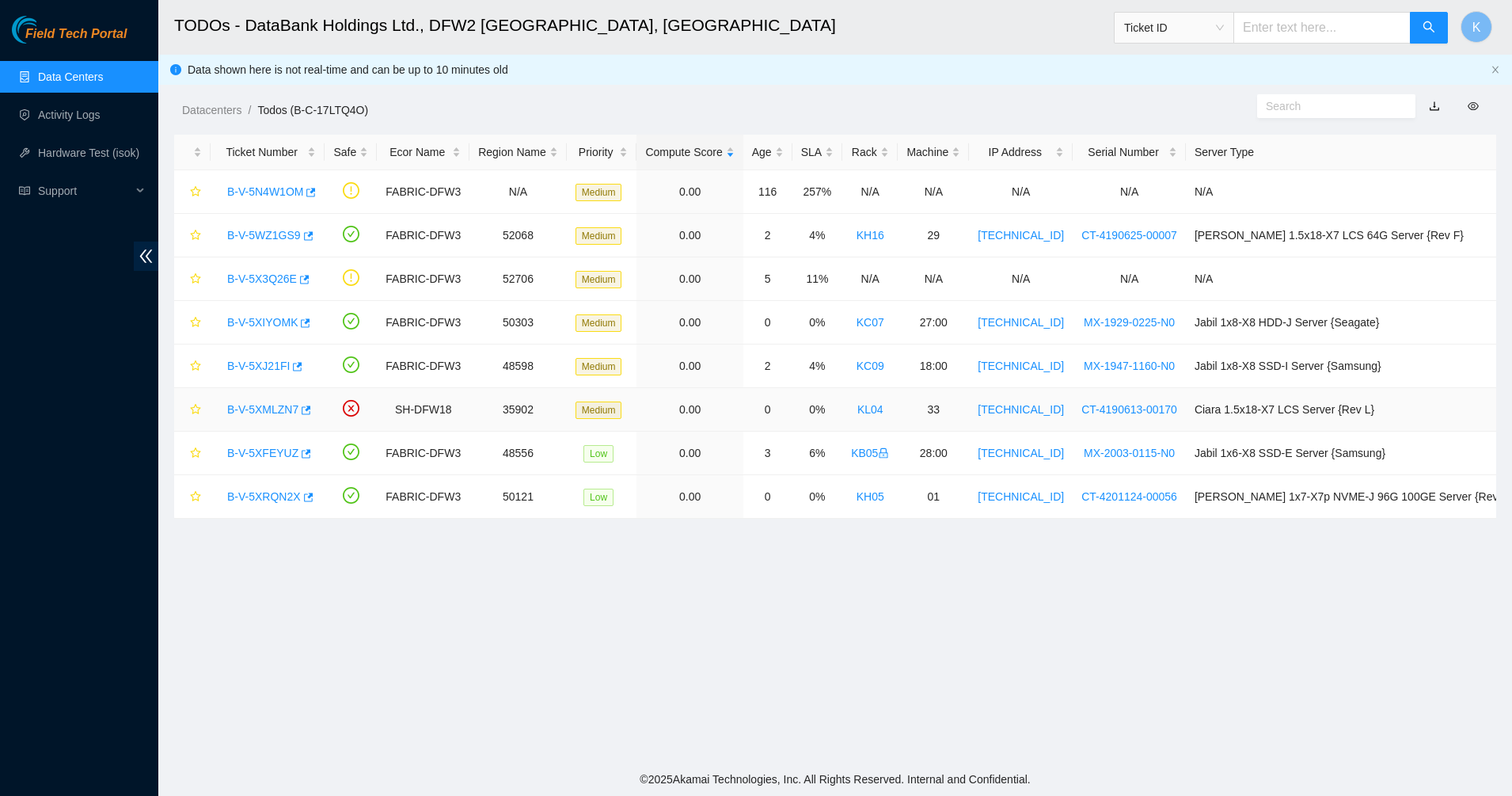
click at [244, 411] on link "B-V-5XMLZN7" at bounding box center [262, 410] width 71 height 13
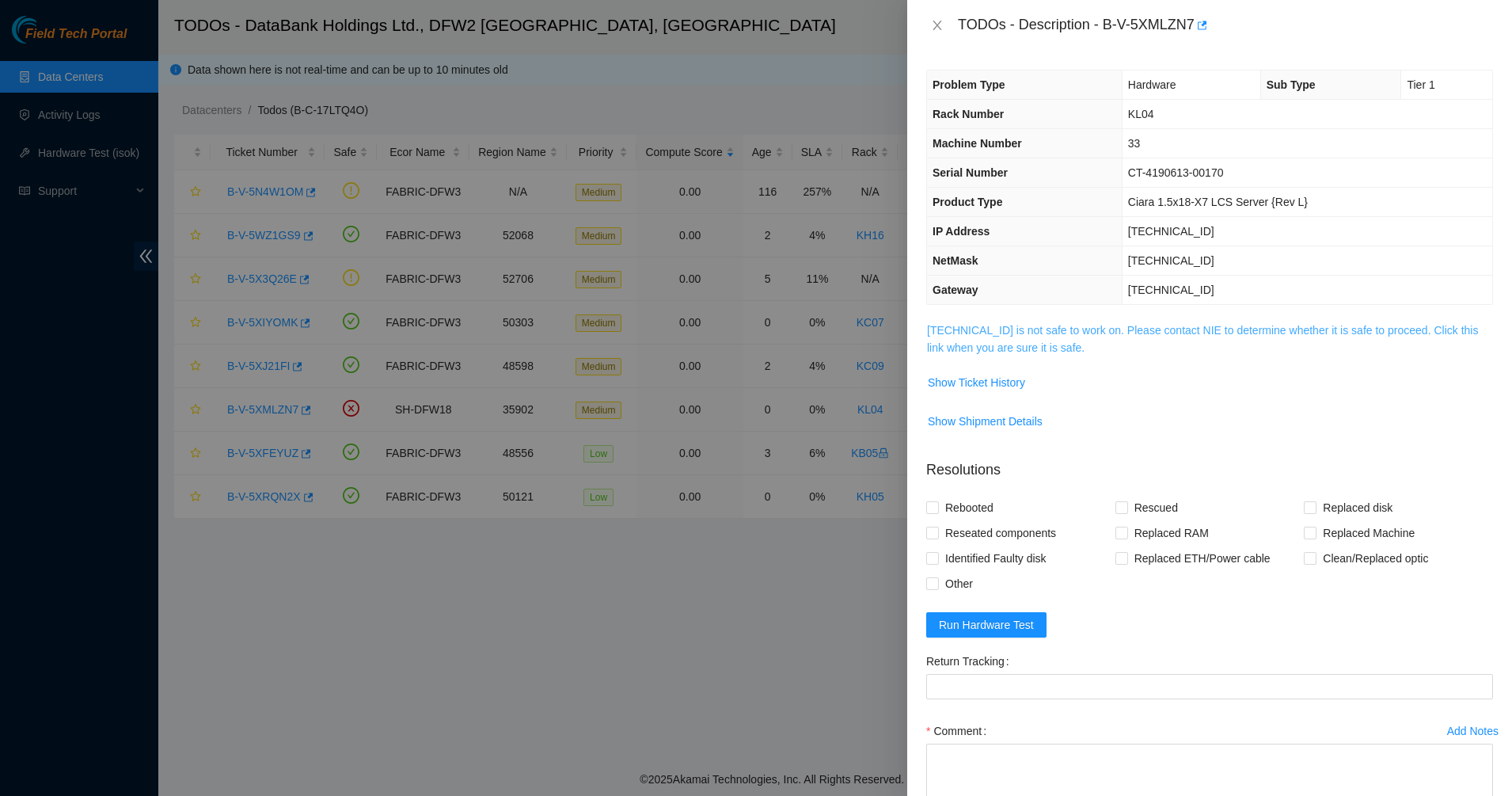
click at [1008, 333] on link "[TECHNICAL_ID] is not safe to work on. Please contact NIE to determine whether …" at bounding box center [1203, 340] width 551 height 31
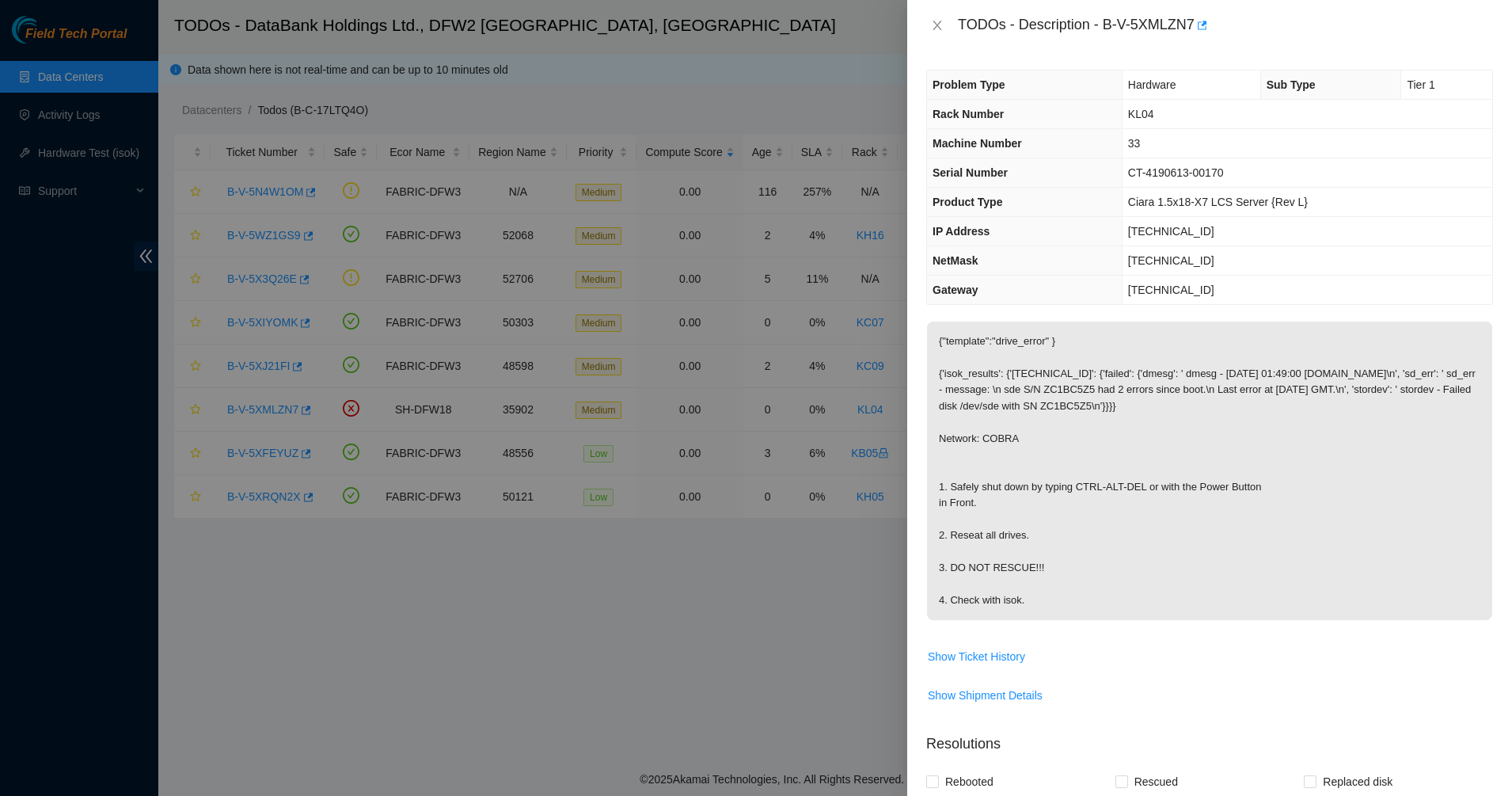
drag, startPoint x: 981, startPoint y: 383, endPoint x: 1035, endPoint y: 590, distance: 213.9
click at [1035, 590] on p "{"template":"drive_error" } {'isok_results': {'[TECHNICAL_ID]': {'failed': {'dm…" at bounding box center [1210, 471] width 566 height 298
click at [936, 23] on icon "close" at bounding box center [937, 25] width 9 height 10
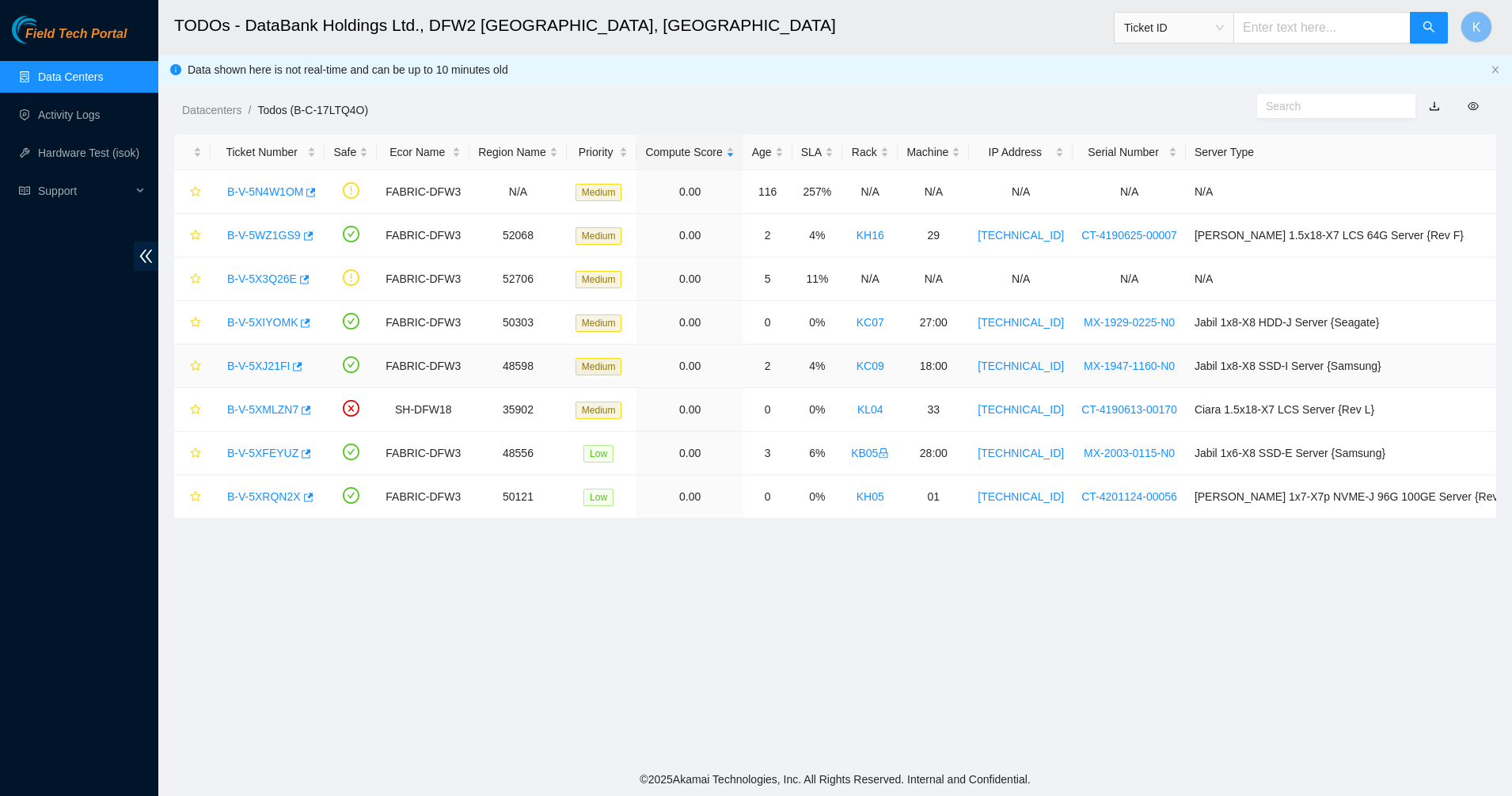
click at [261, 363] on link "B-V-5XJ21FI" at bounding box center [259, 366] width 63 height 13
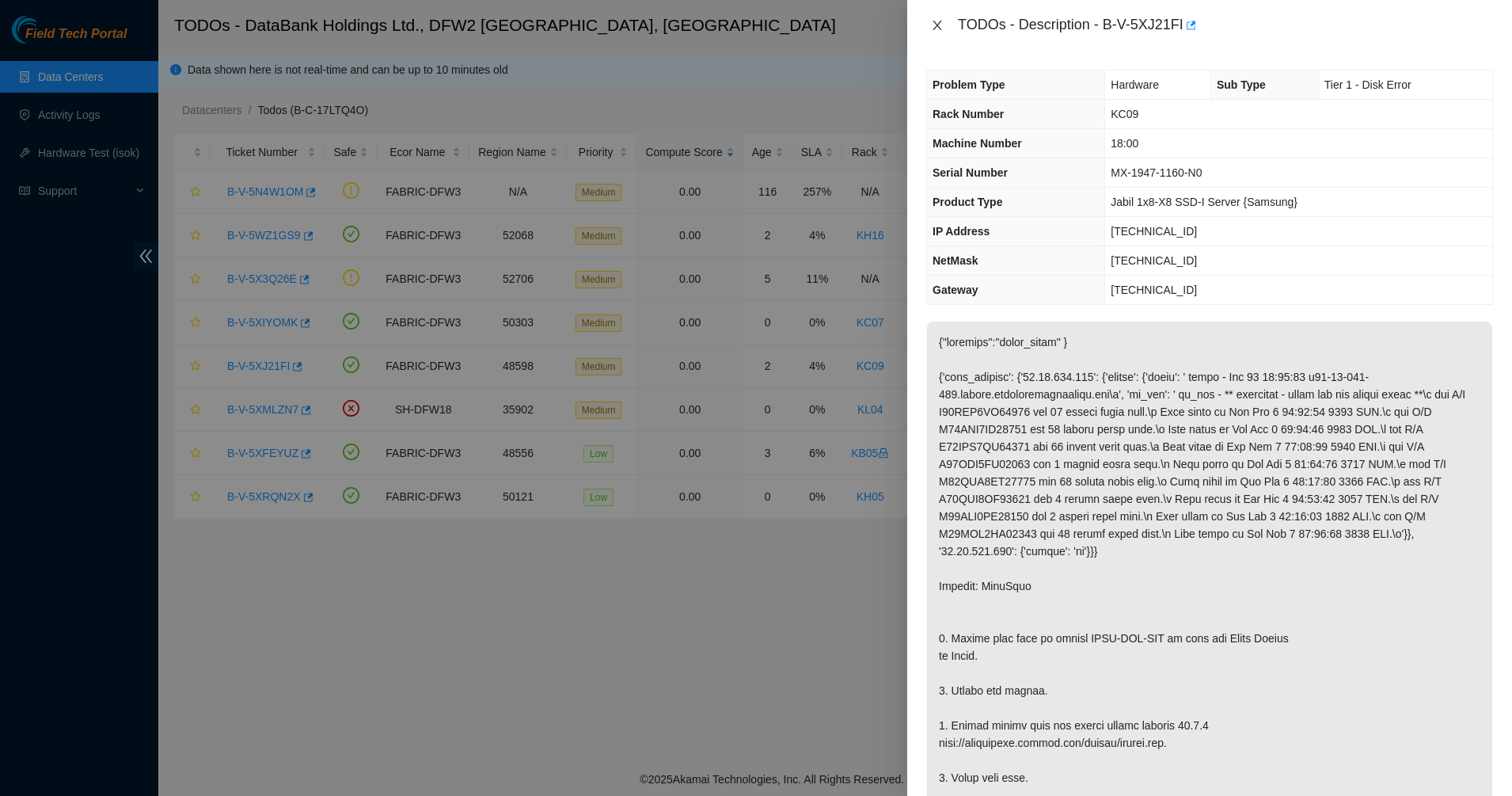
click at [945, 21] on button "Close" at bounding box center [937, 25] width 22 height 15
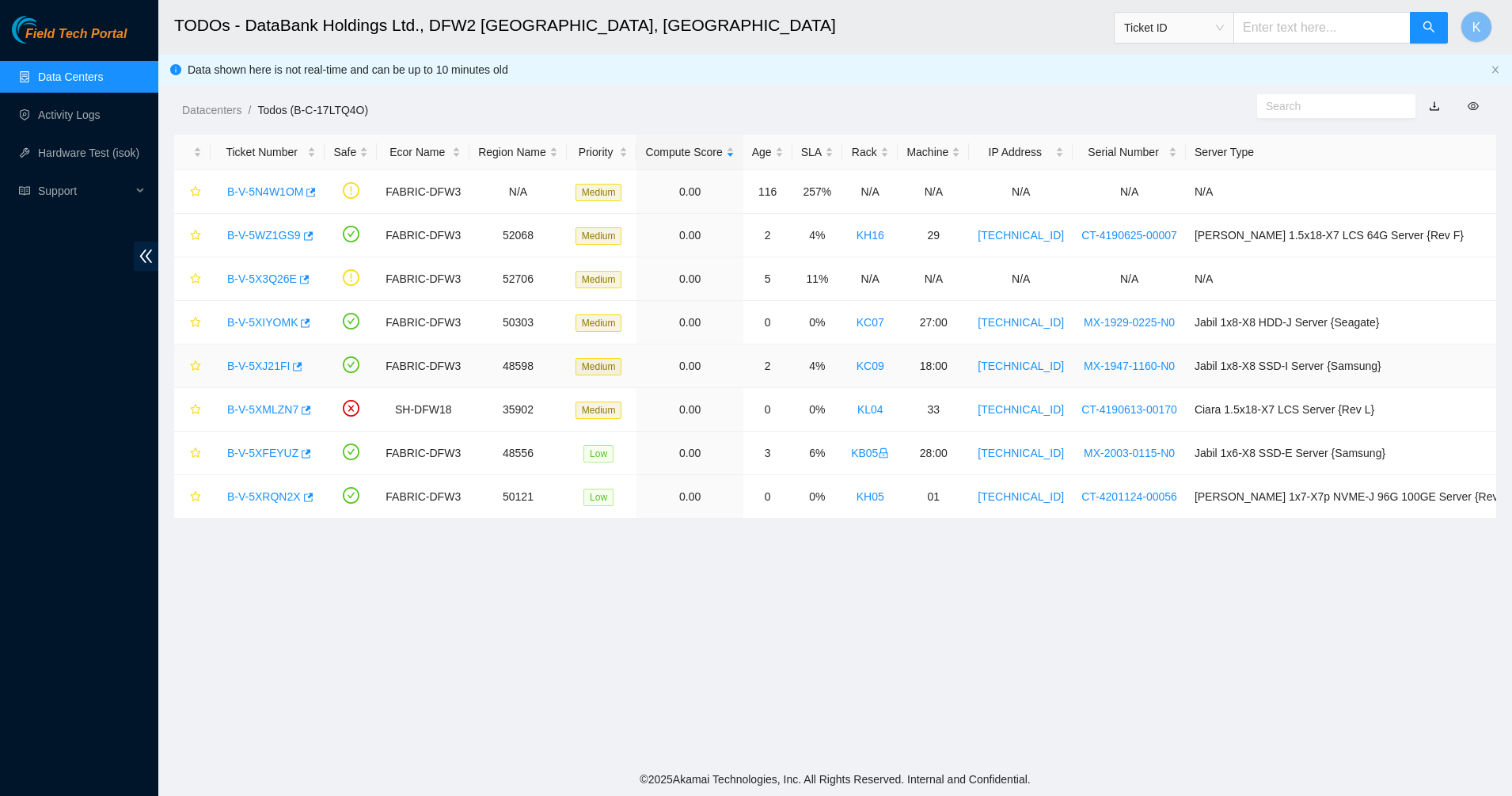
click at [260, 376] on div "B-V-5XJ21FI" at bounding box center [268, 366] width 97 height 25
click at [275, 367] on link "B-V-5XJ21FI" at bounding box center [259, 366] width 63 height 13
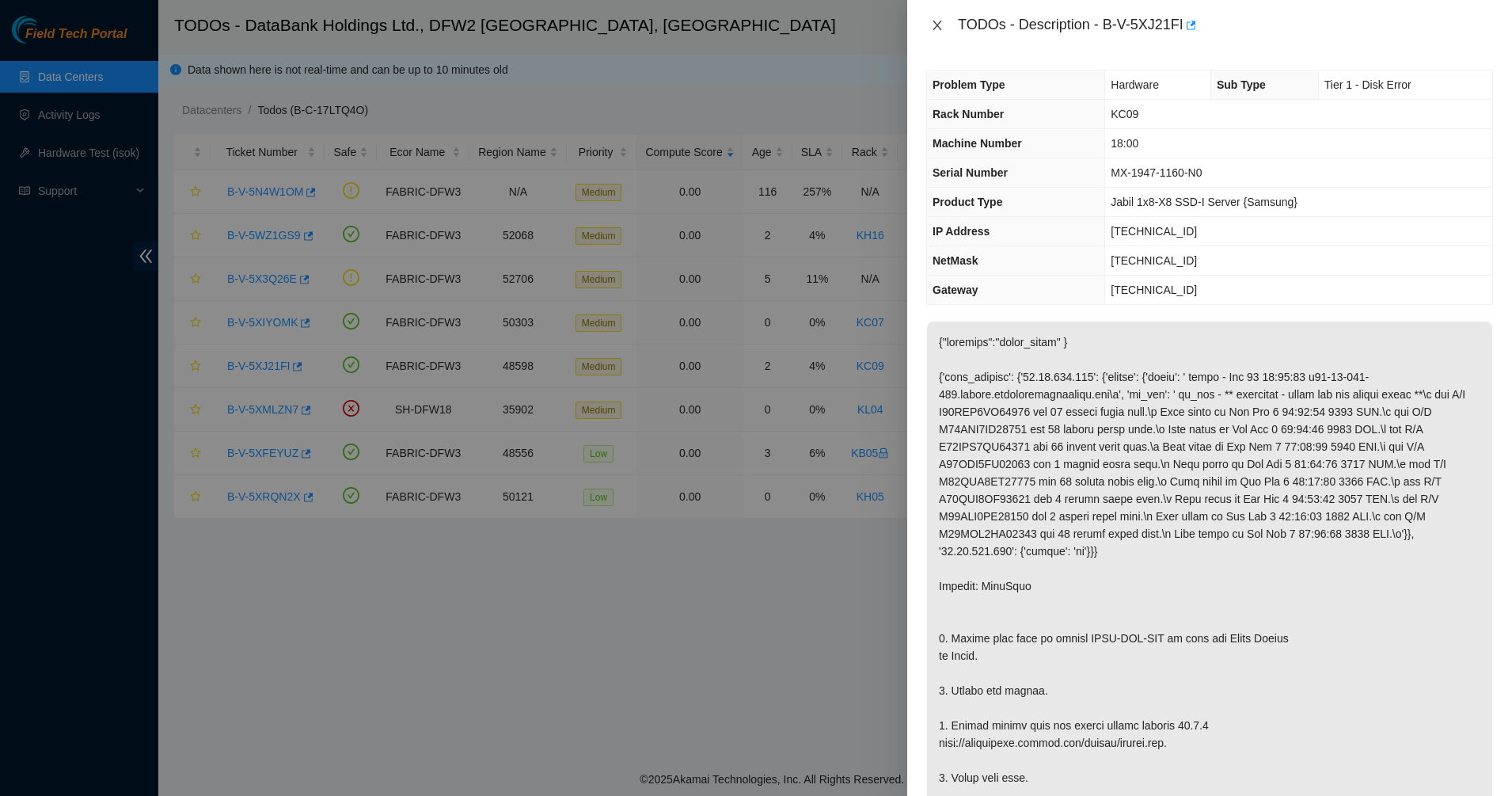
click at [928, 29] on button "Close" at bounding box center [937, 25] width 22 height 15
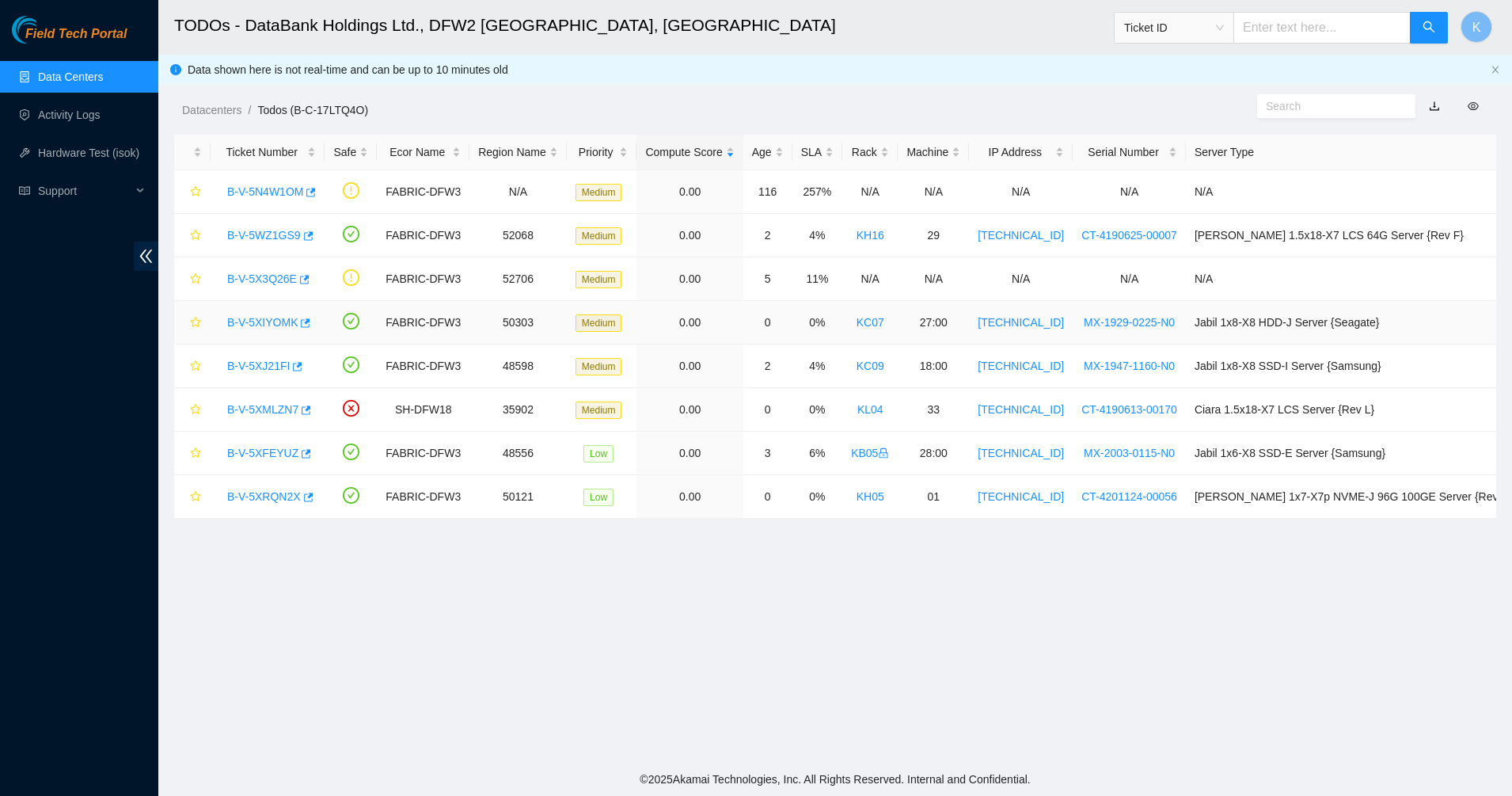
click at [249, 323] on link "B-V-5XIYOMK" at bounding box center [262, 323] width 70 height 13
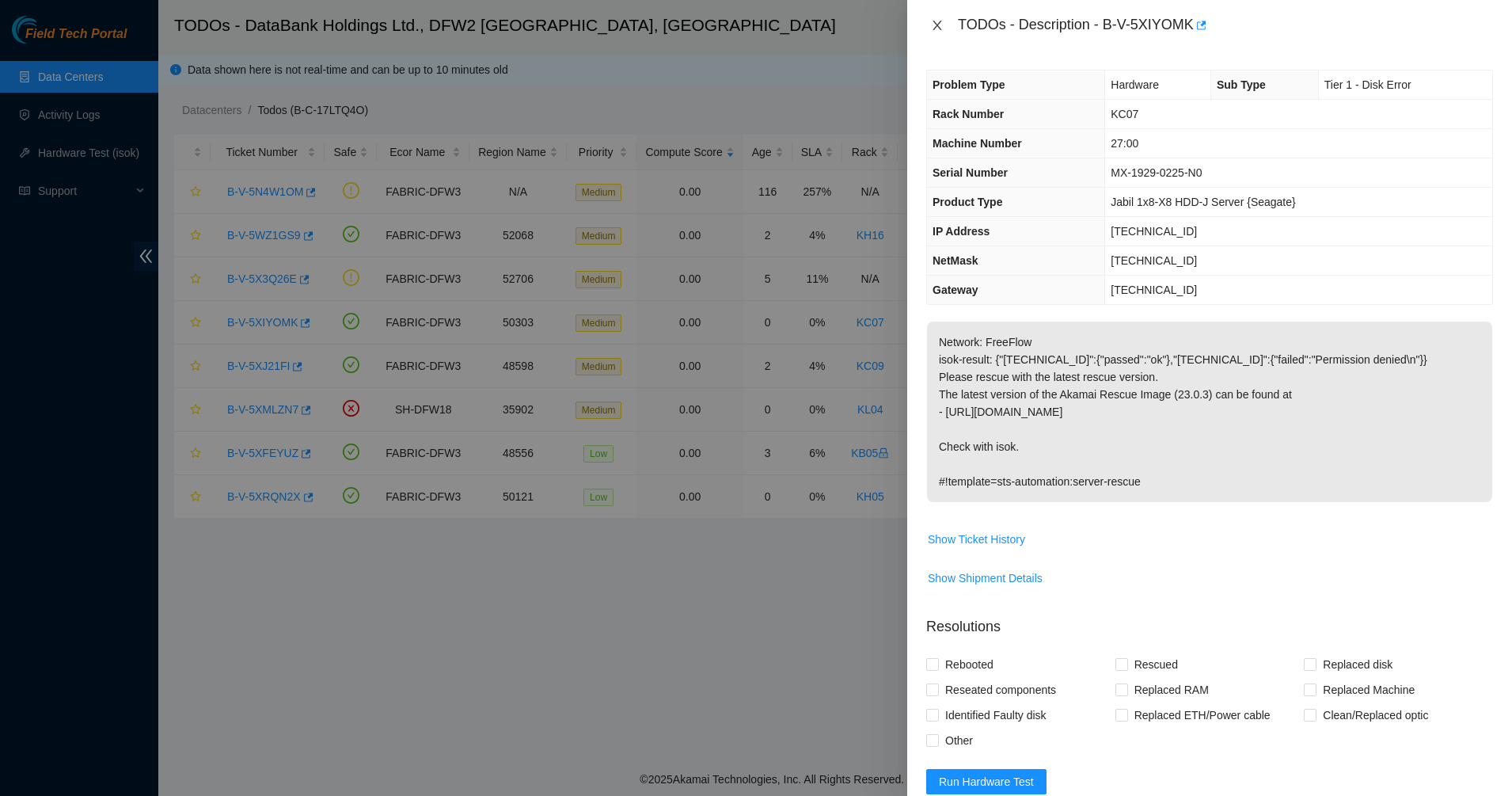
click at [928, 26] on button "Close" at bounding box center [937, 25] width 22 height 15
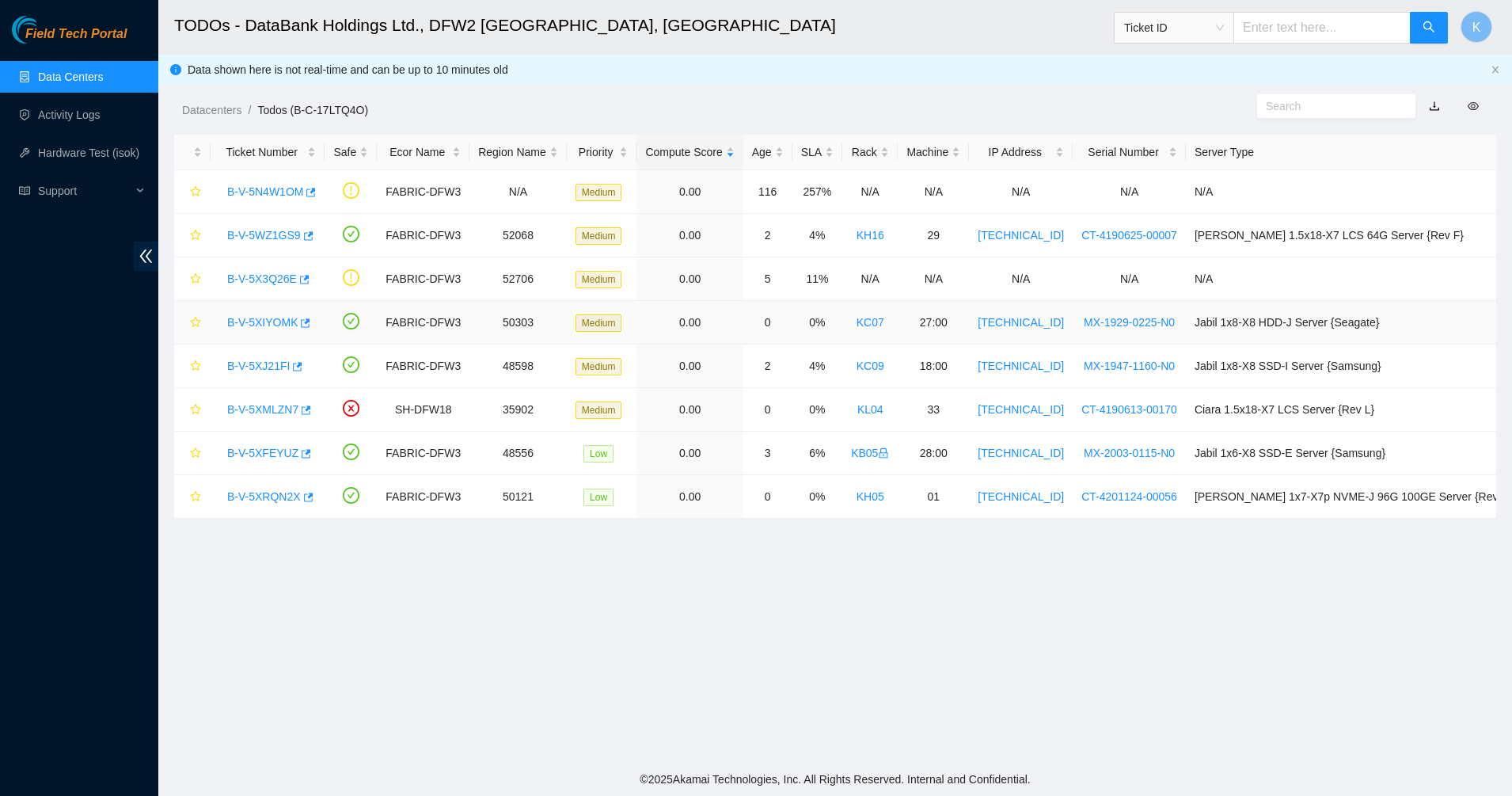
drag, startPoint x: 232, startPoint y: 321, endPoint x: 309, endPoint y: 316, distance: 77.2
click at [232, 321] on link "B-V-5XIYOMK" at bounding box center [262, 323] width 70 height 13
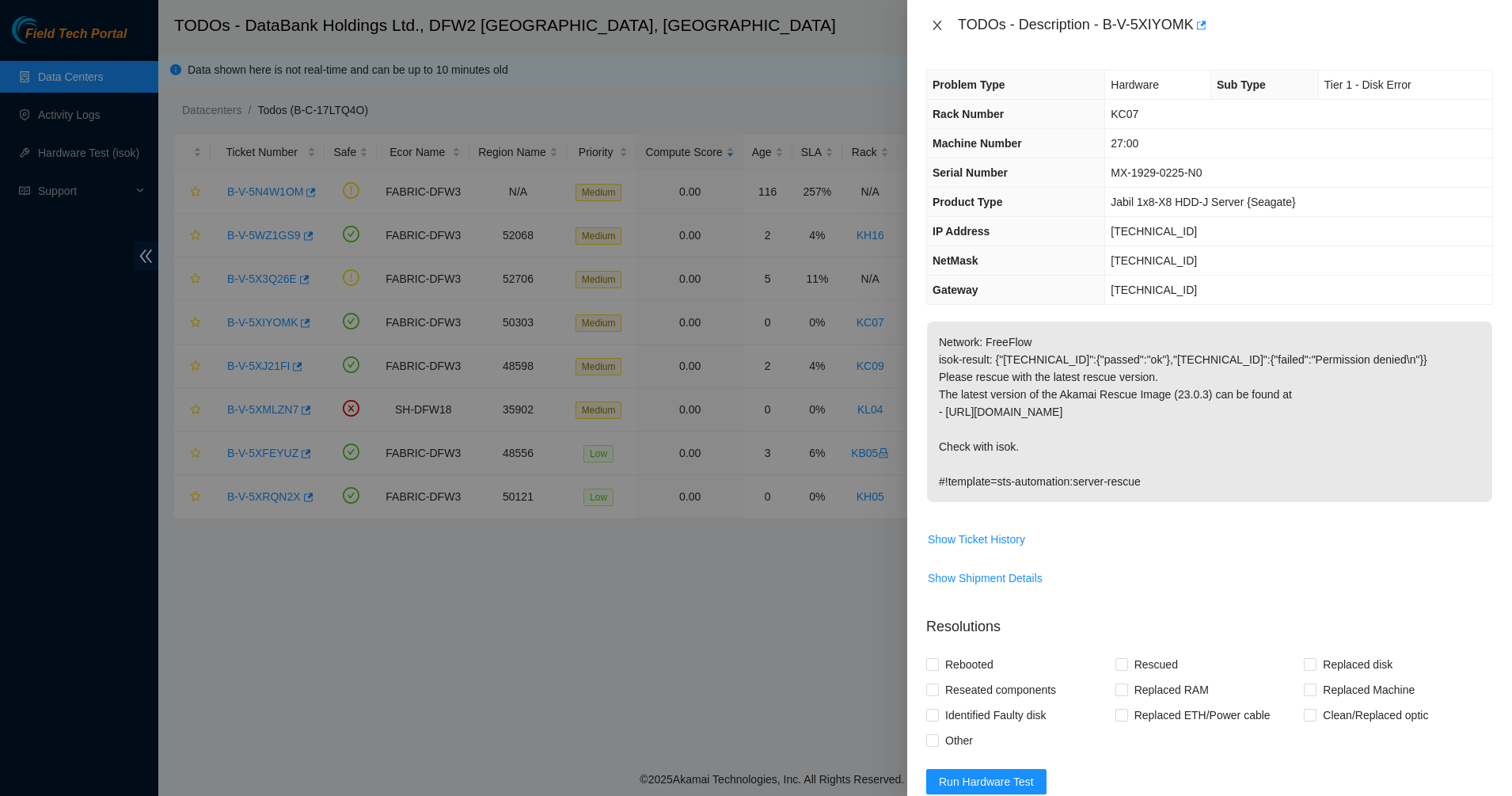
click at [940, 26] on icon "close" at bounding box center [937, 25] width 13 height 13
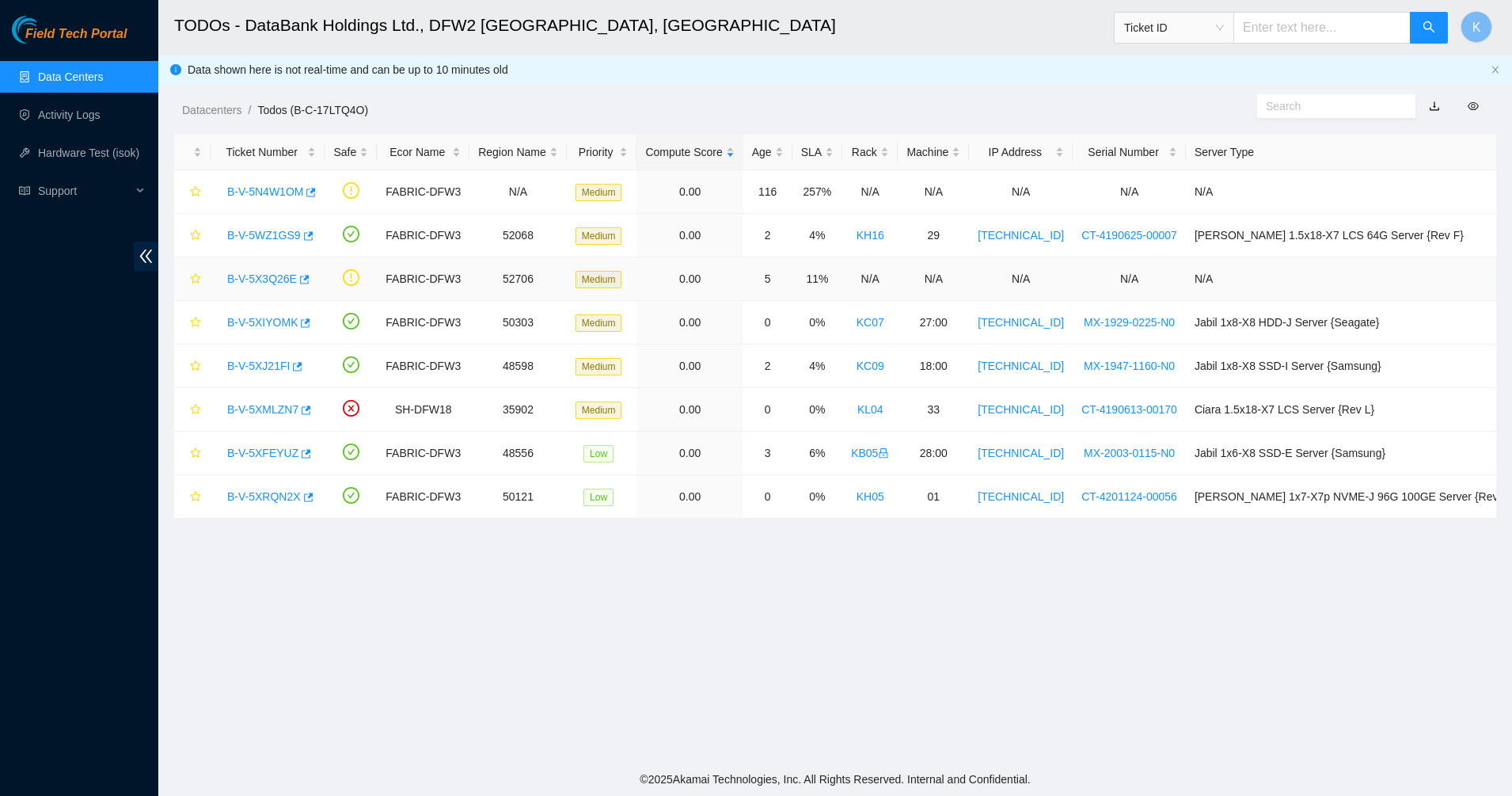
click at [269, 270] on div "B-V-5X3Q26E" at bounding box center [268, 279] width 97 height 25
click at [285, 272] on link "B-V-5X3Q26E" at bounding box center [262, 279] width 70 height 13
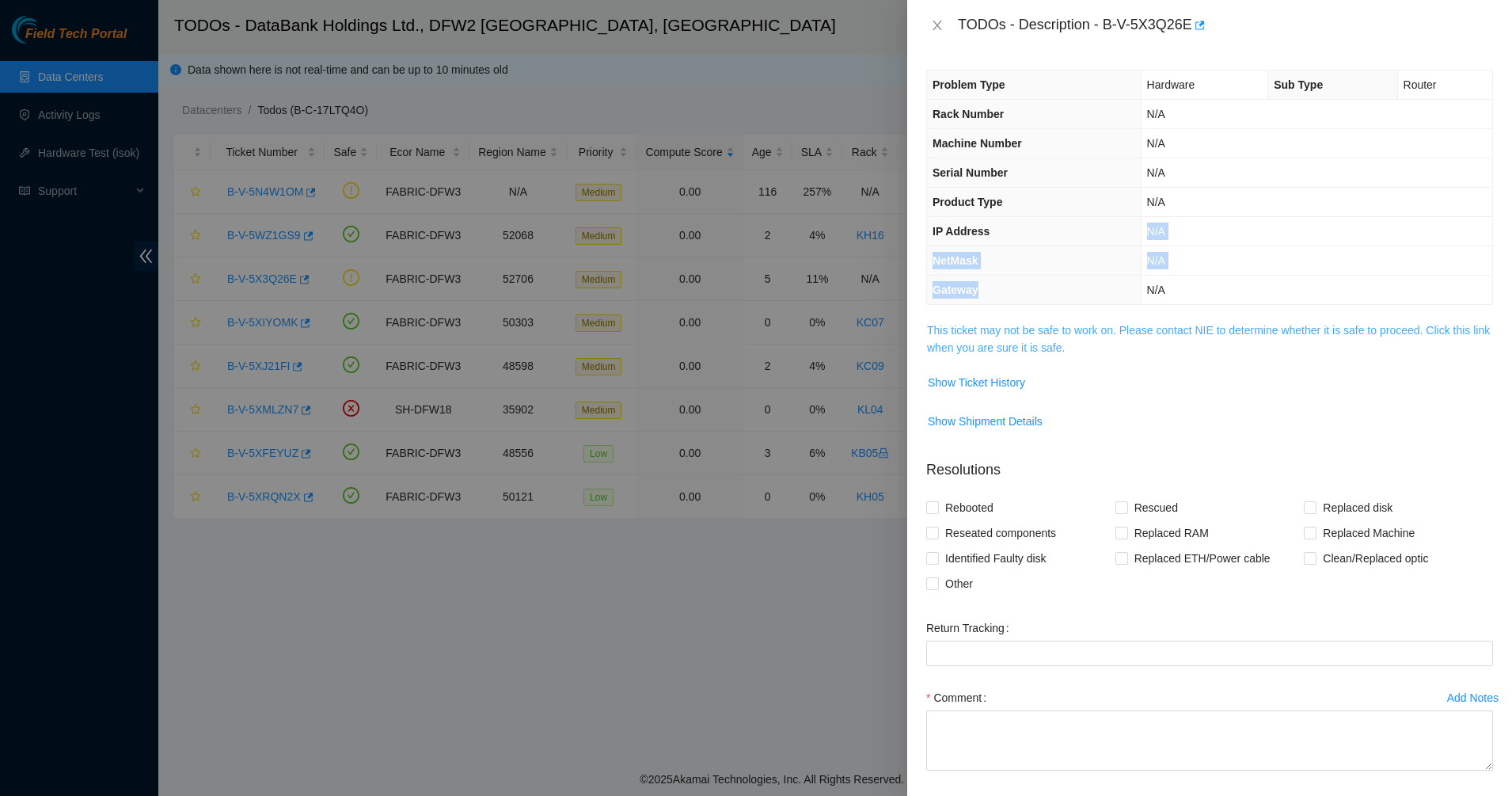
drag, startPoint x: 1037, startPoint y: 243, endPoint x: 1025, endPoint y: 323, distance: 80.9
click at [1026, 321] on div "Problem Type Hardware Sub Type Router Rack Number N/A Machine Number N/A Serial…" at bounding box center [1210, 423] width 605 height 746
click at [1016, 334] on link "This ticket may not be safe to work on. Please contact NIE to determine whether…" at bounding box center [1209, 340] width 563 height 31
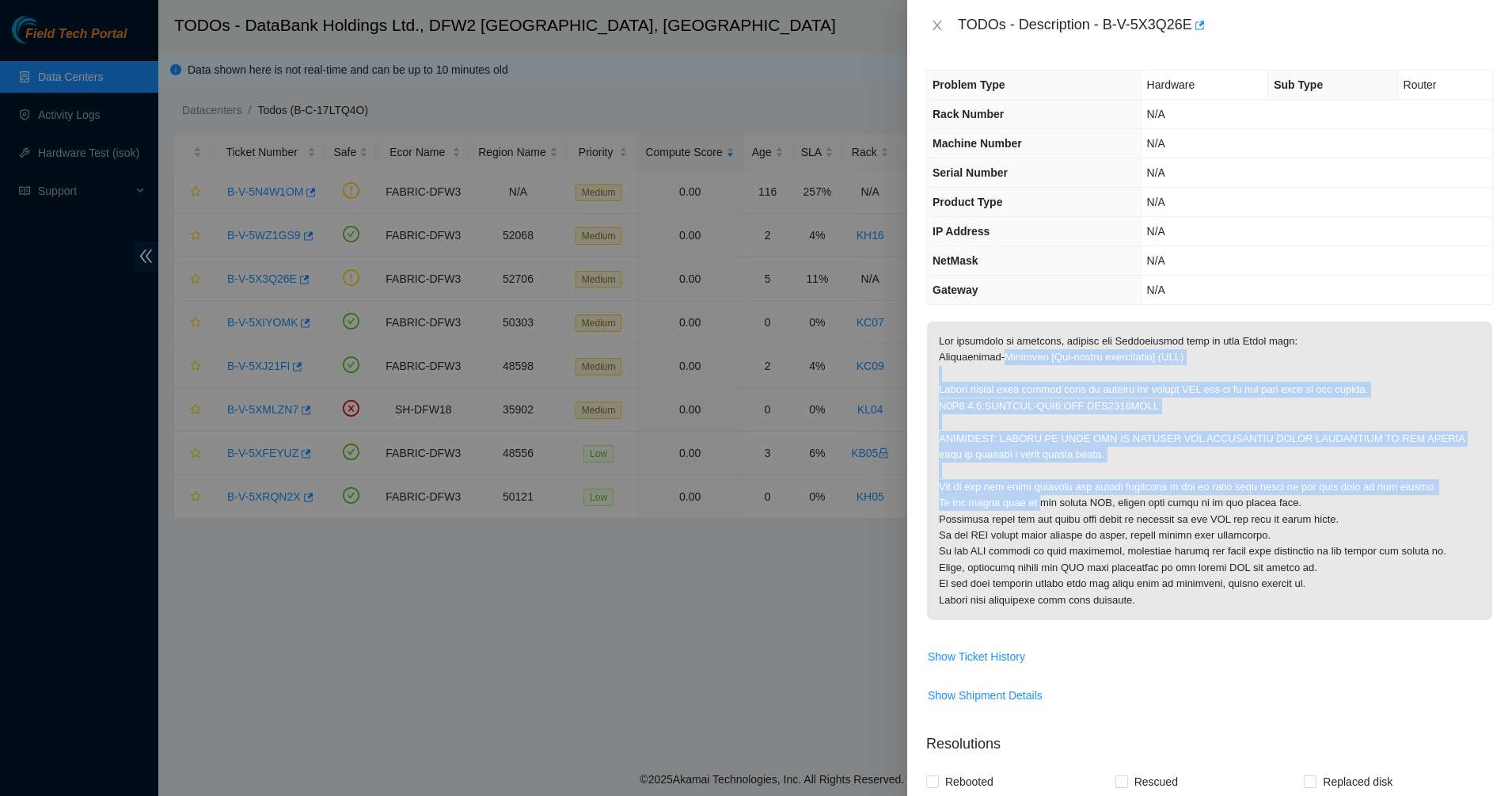
drag, startPoint x: 999, startPoint y: 358, endPoint x: 1042, endPoint y: 517, distance: 164.7
click at [1042, 517] on p at bounding box center [1210, 471] width 566 height 298
click at [1042, 517] on p at bounding box center [1210, 471] width 566 height 298
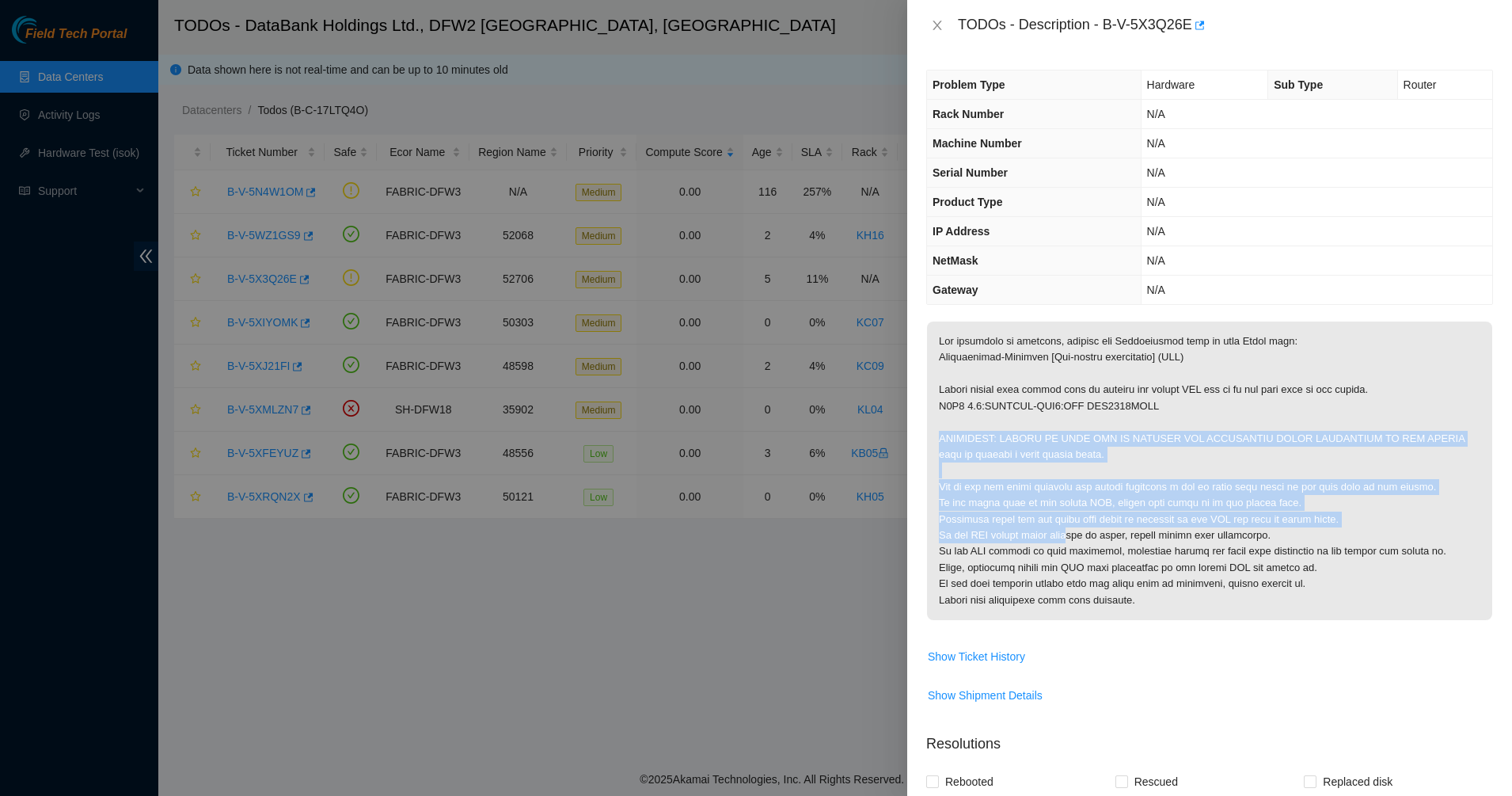
drag, startPoint x: 1061, startPoint y: 528, endPoint x: 1006, endPoint y: 411, distance: 129.3
click at [1007, 418] on p at bounding box center [1210, 471] width 566 height 298
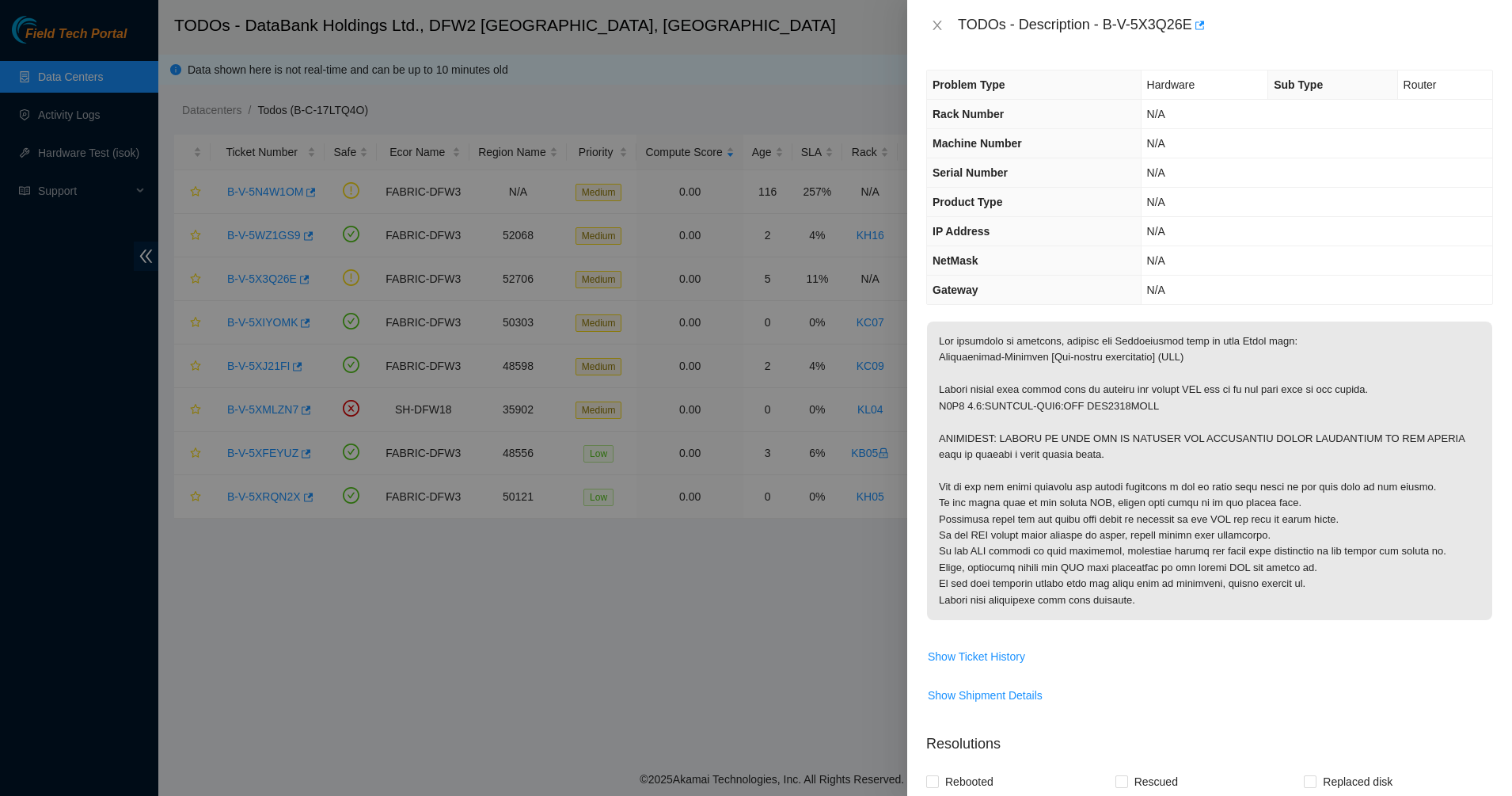
click at [1006, 410] on p at bounding box center [1210, 471] width 566 height 298
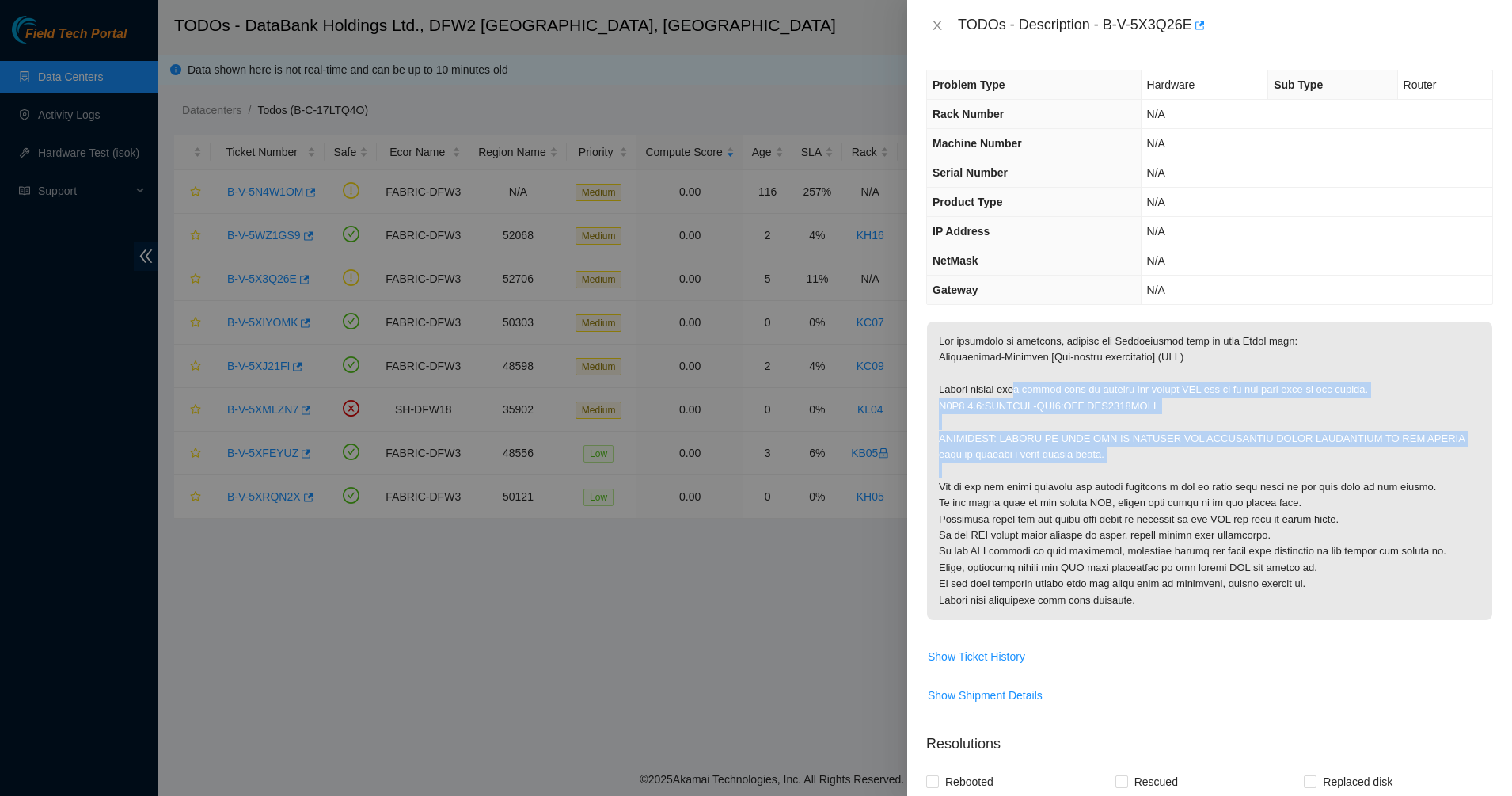
drag, startPoint x: 1050, startPoint y: 468, endPoint x: 1054, endPoint y: 477, distance: 9.8
click at [1054, 477] on p at bounding box center [1210, 471] width 566 height 298
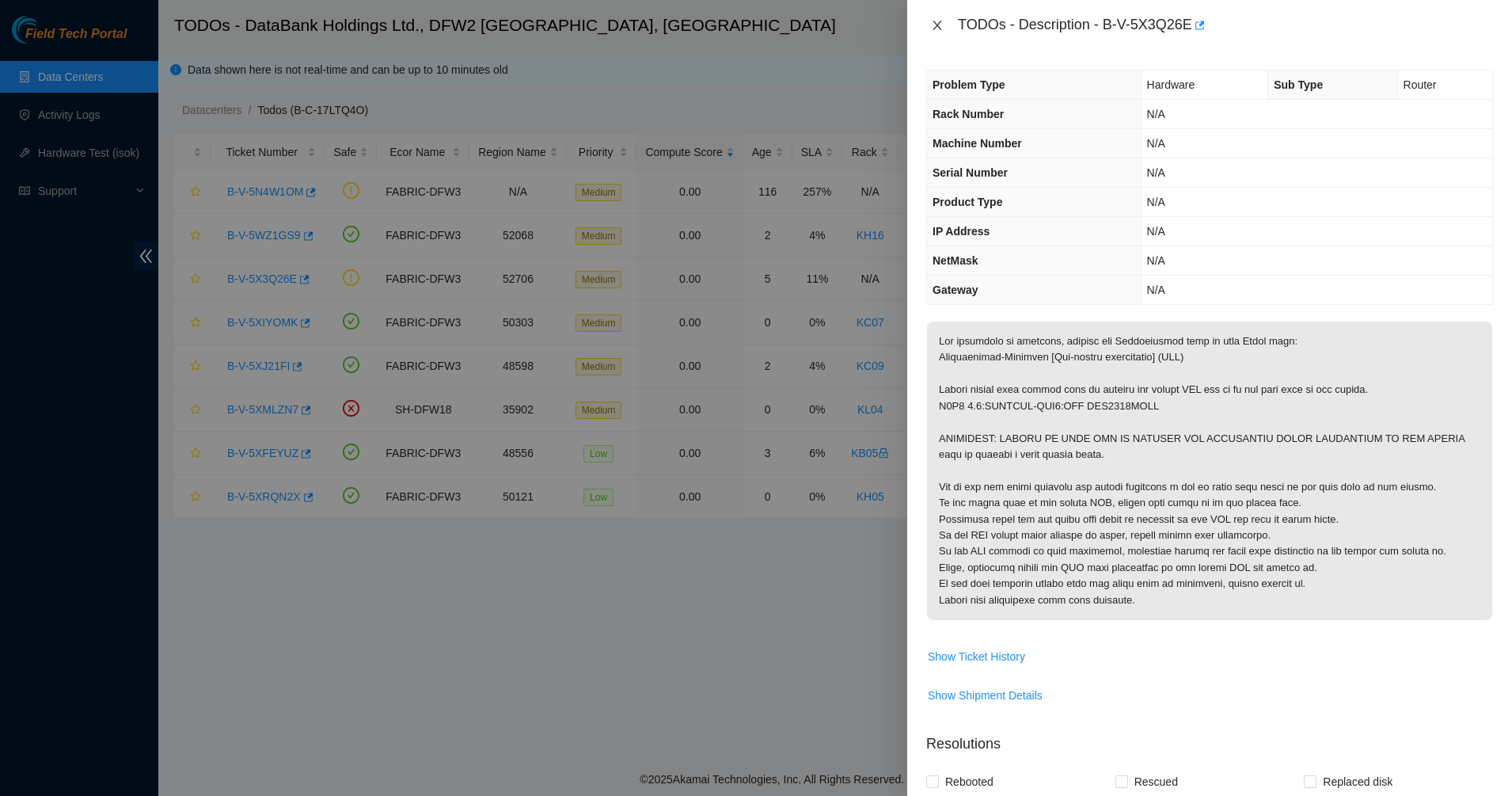
click at [938, 29] on icon "close" at bounding box center [937, 25] width 13 height 13
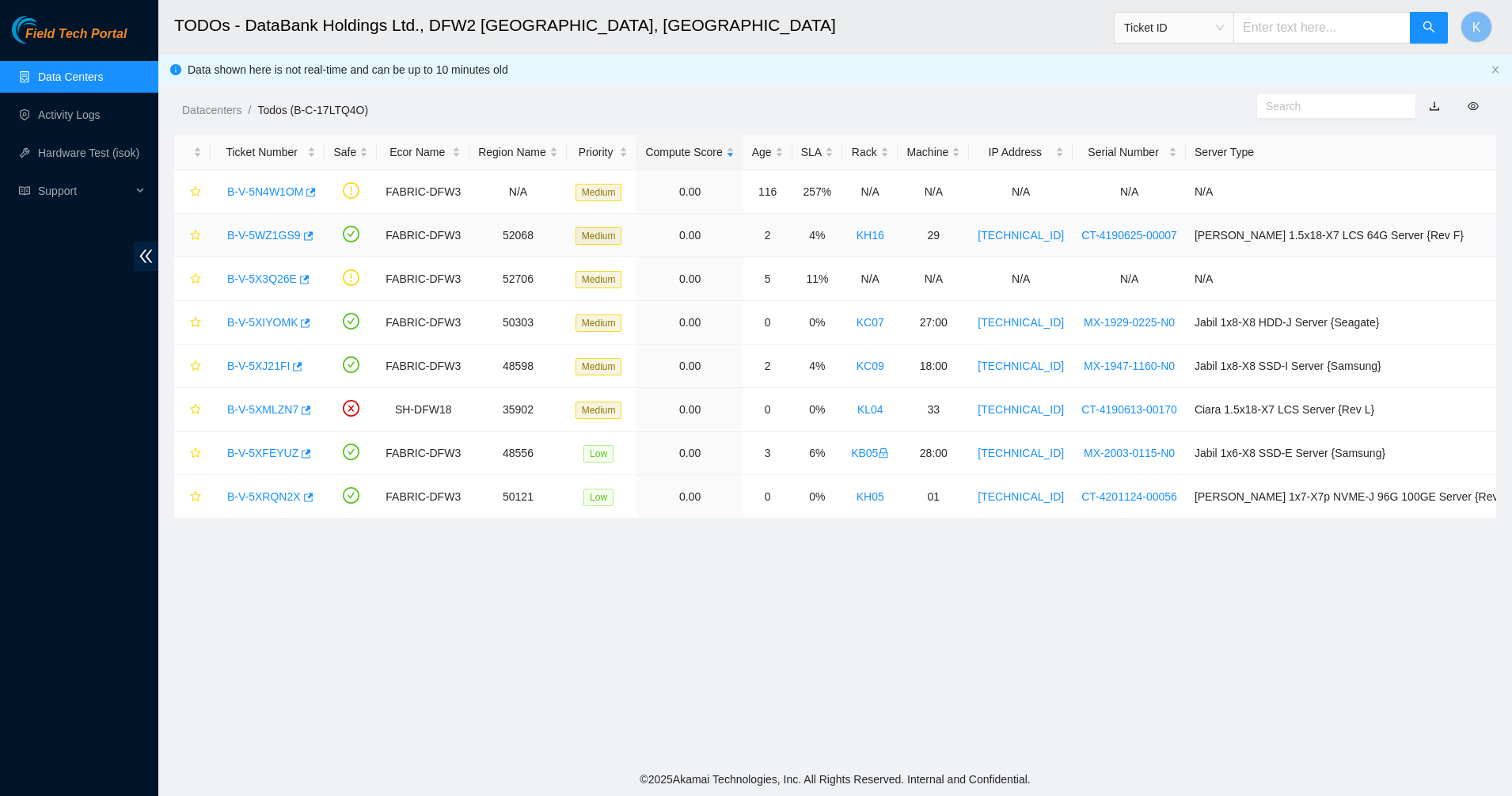
click at [245, 245] on div "B-V-5WZ1GS9" at bounding box center [268, 235] width 97 height 25
click at [288, 234] on link "B-V-5WZ1GS9" at bounding box center [264, 235] width 74 height 13
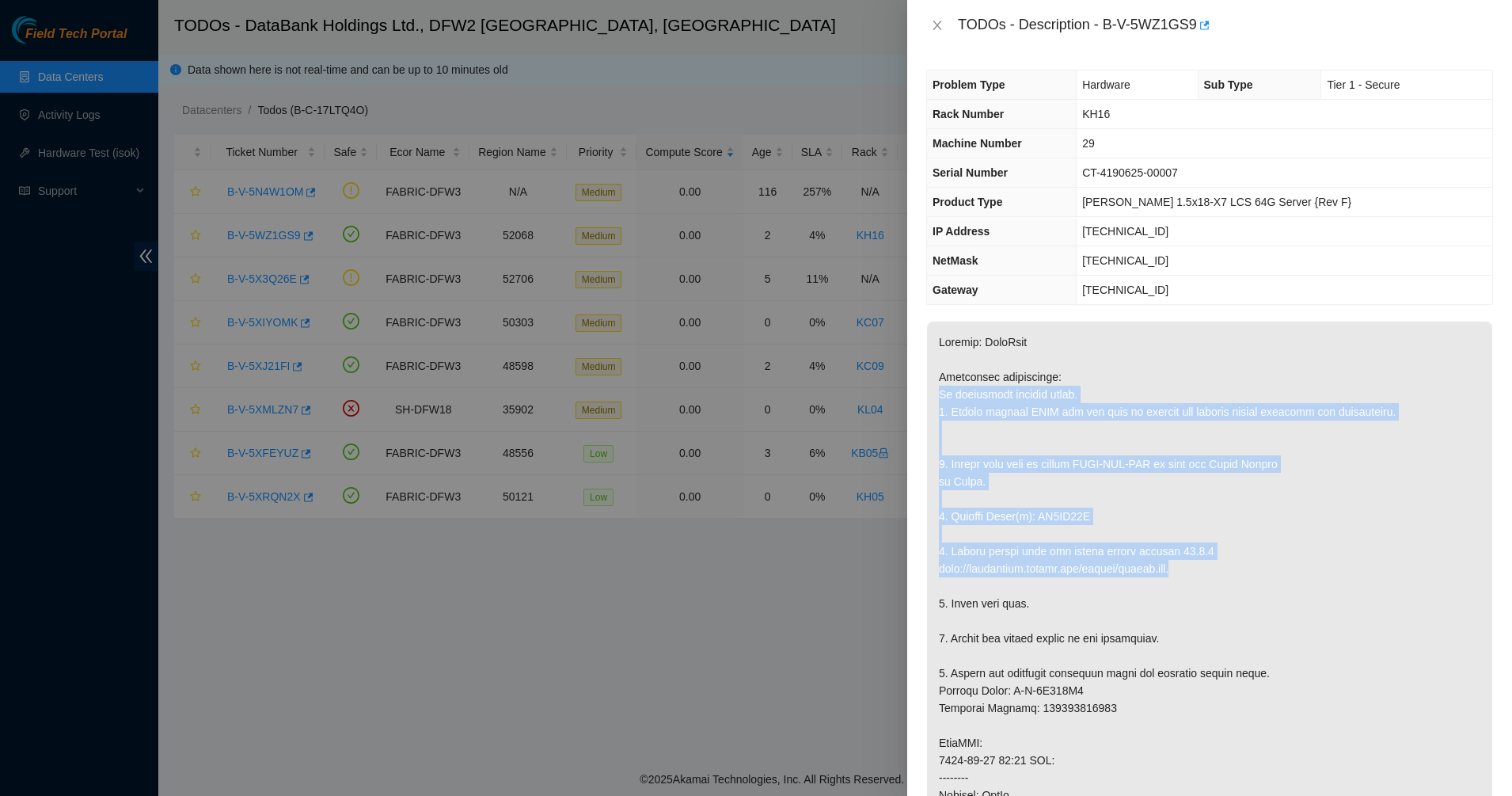
drag, startPoint x: 1076, startPoint y: 375, endPoint x: 1196, endPoint y: 593, distance: 248.8
click at [1193, 586] on p at bounding box center [1210, 752] width 566 height 861
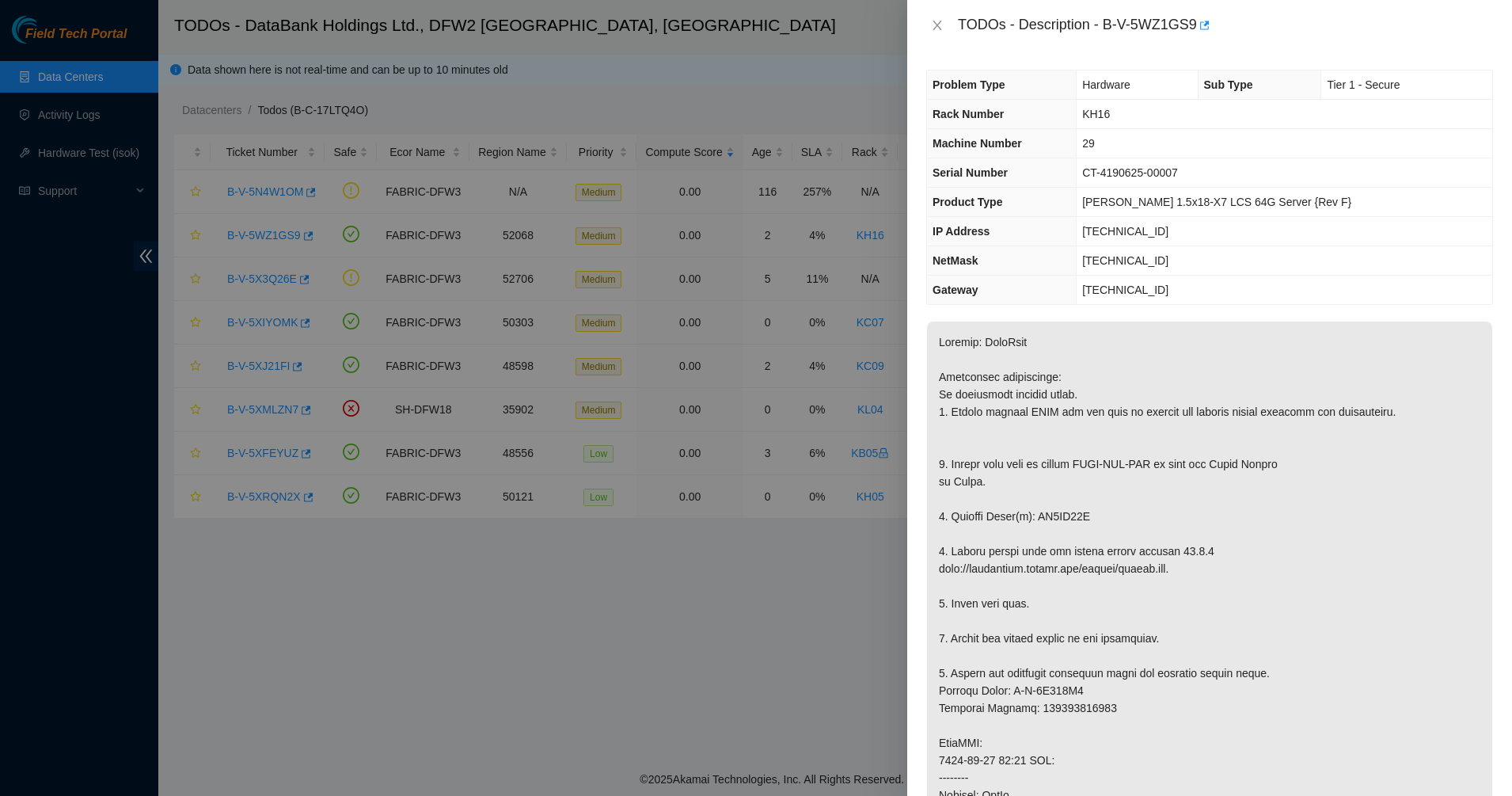
click at [1196, 598] on p at bounding box center [1210, 752] width 566 height 861
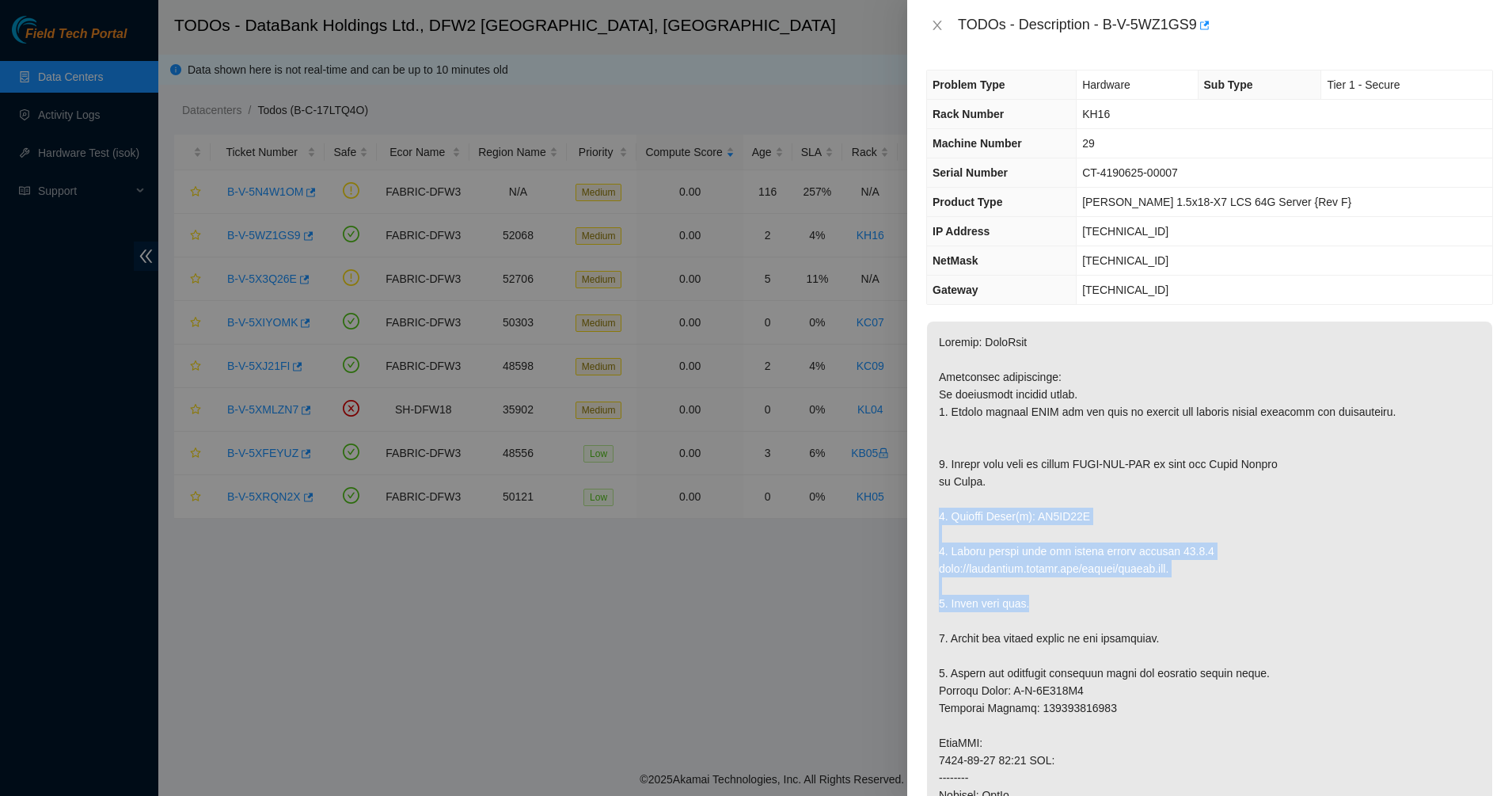
drag, startPoint x: 1196, startPoint y: 598, endPoint x: 1093, endPoint y: 499, distance: 142.9
click at [1093, 499] on p at bounding box center [1210, 752] width 566 height 861
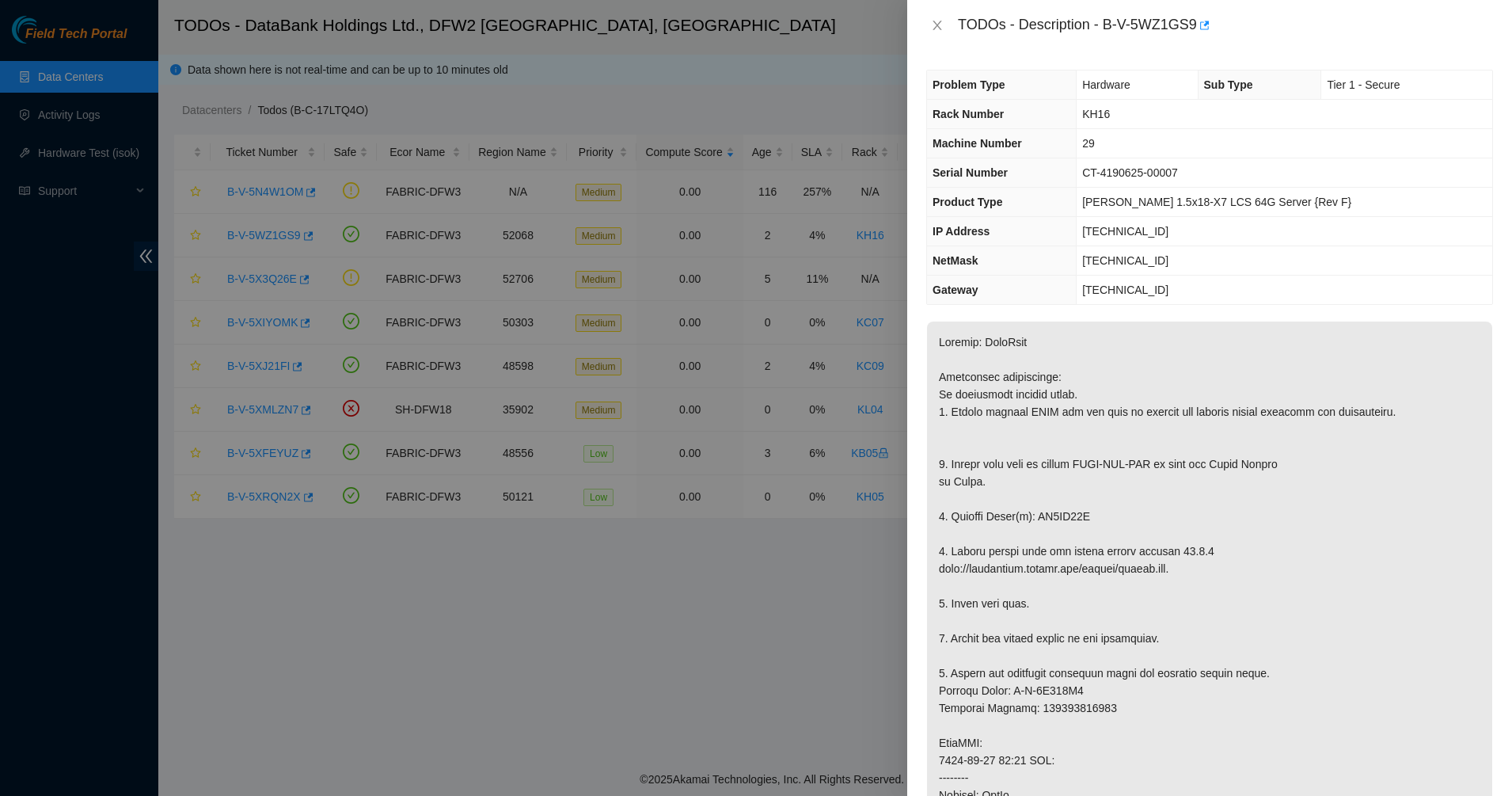
click at [1093, 499] on p at bounding box center [1210, 752] width 566 height 861
drag, startPoint x: 1093, startPoint y: 499, endPoint x: 1209, endPoint y: 601, distance: 154.5
click at [1209, 601] on p at bounding box center [1210, 752] width 566 height 861
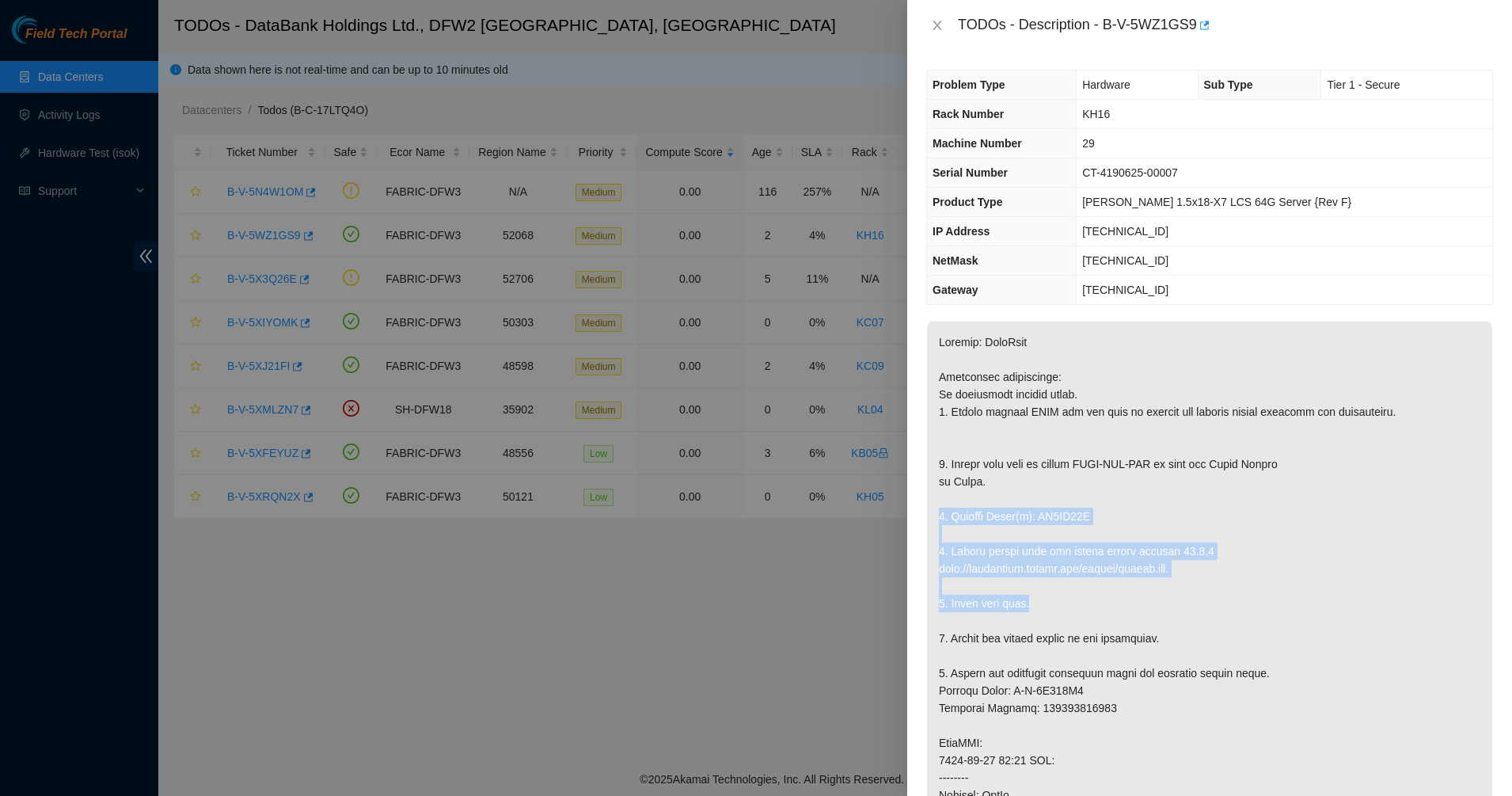
click at [1209, 601] on p at bounding box center [1210, 752] width 566 height 861
